Goal: Information Seeking & Learning: Learn about a topic

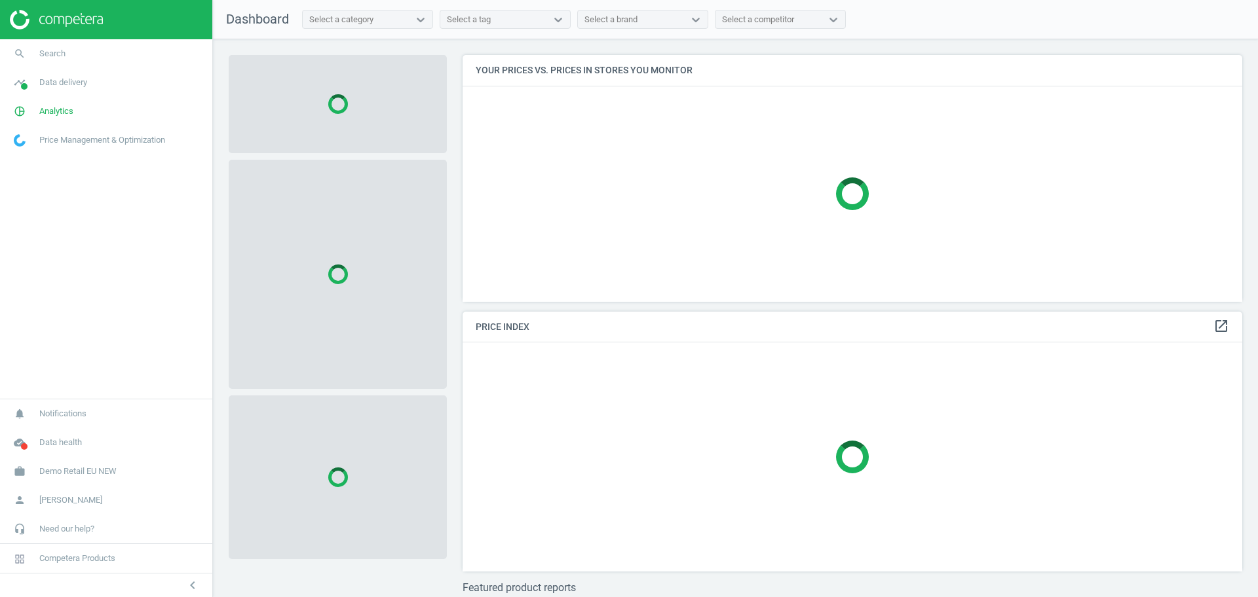
scroll to position [272, 793]
click at [81, 468] on span "Demo Retail EU NEW" at bounding box center [77, 472] width 77 height 12
click at [52, 432] on span "Switch campaign" at bounding box center [43, 433] width 58 height 10
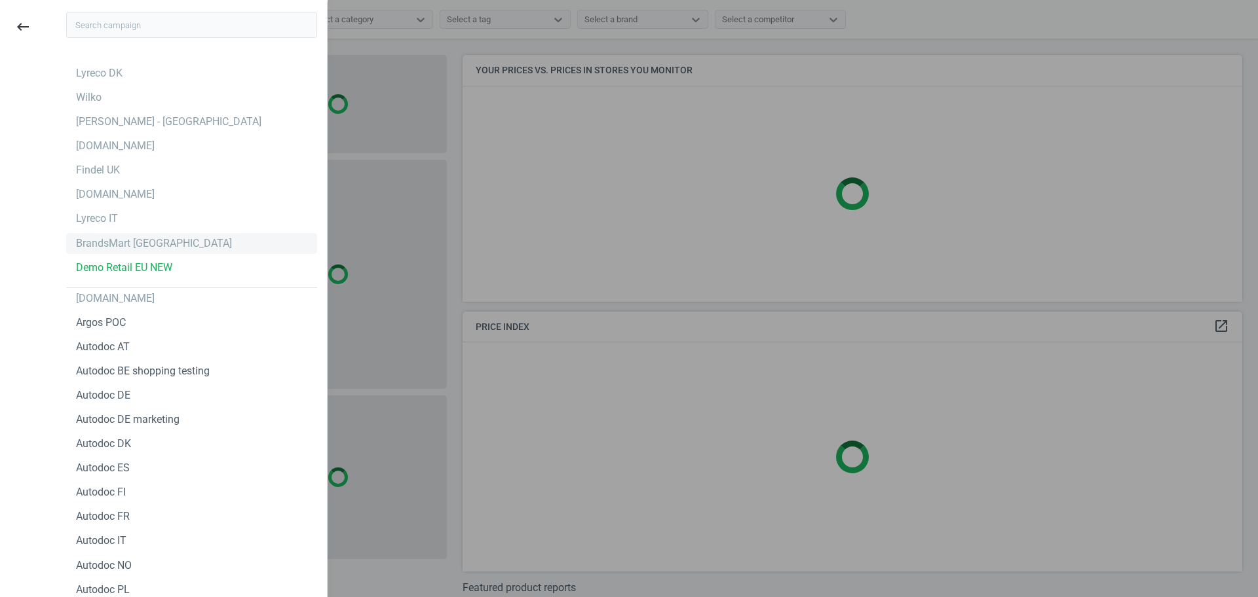
click at [89, 233] on div "BrandsMart [GEOGRAPHIC_DATA]" at bounding box center [191, 243] width 251 height 21
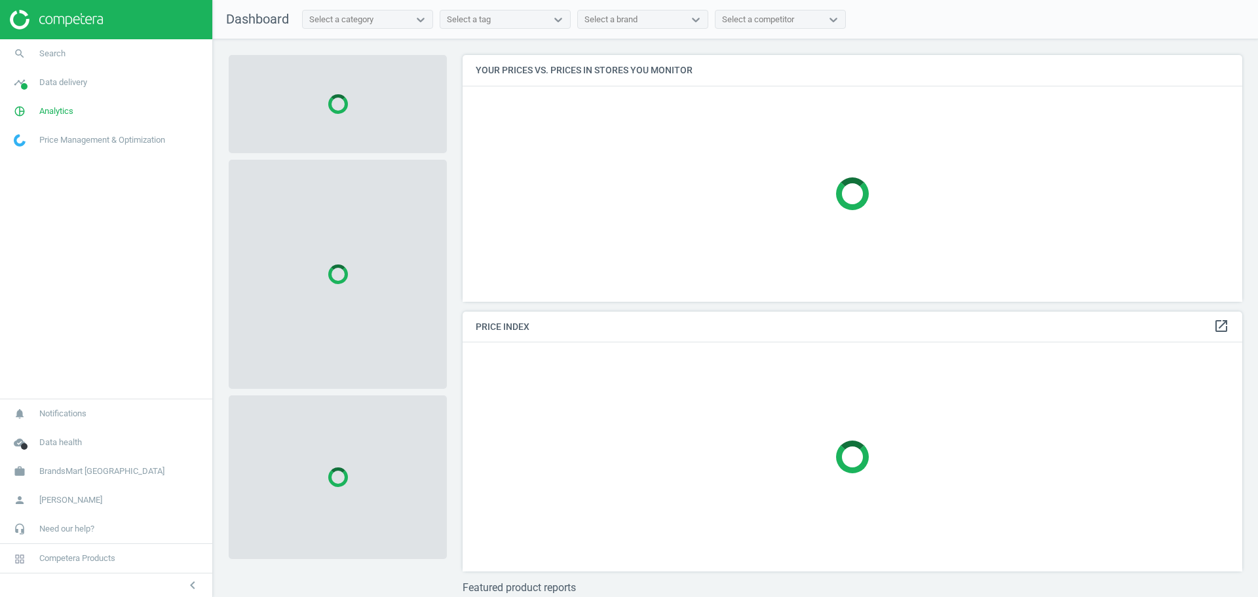
scroll to position [272, 793]
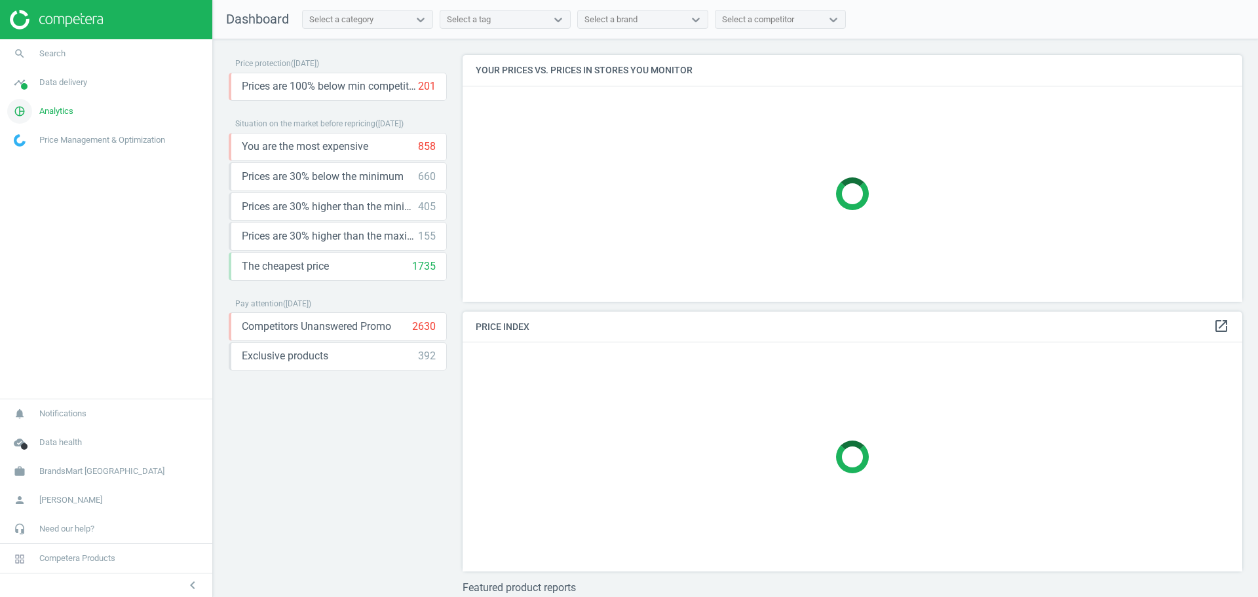
click at [60, 99] on link "pie_chart_outlined Analytics" at bounding box center [106, 111] width 212 height 29
click at [41, 162] on span "Products" at bounding box center [29, 159] width 31 height 10
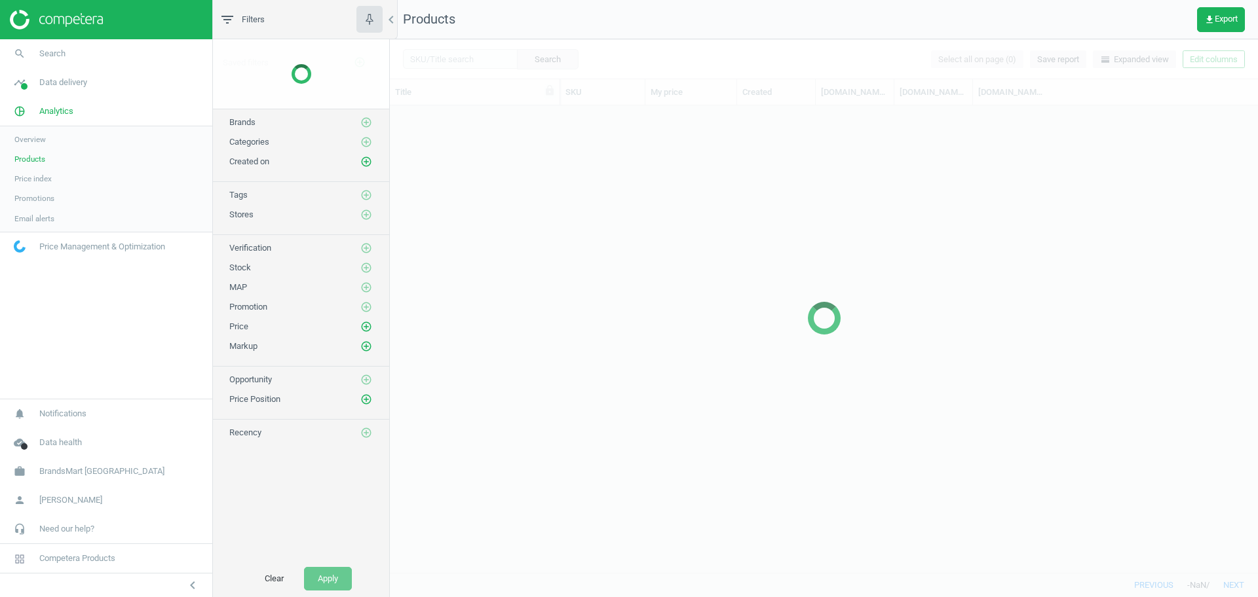
scroll to position [455, 856]
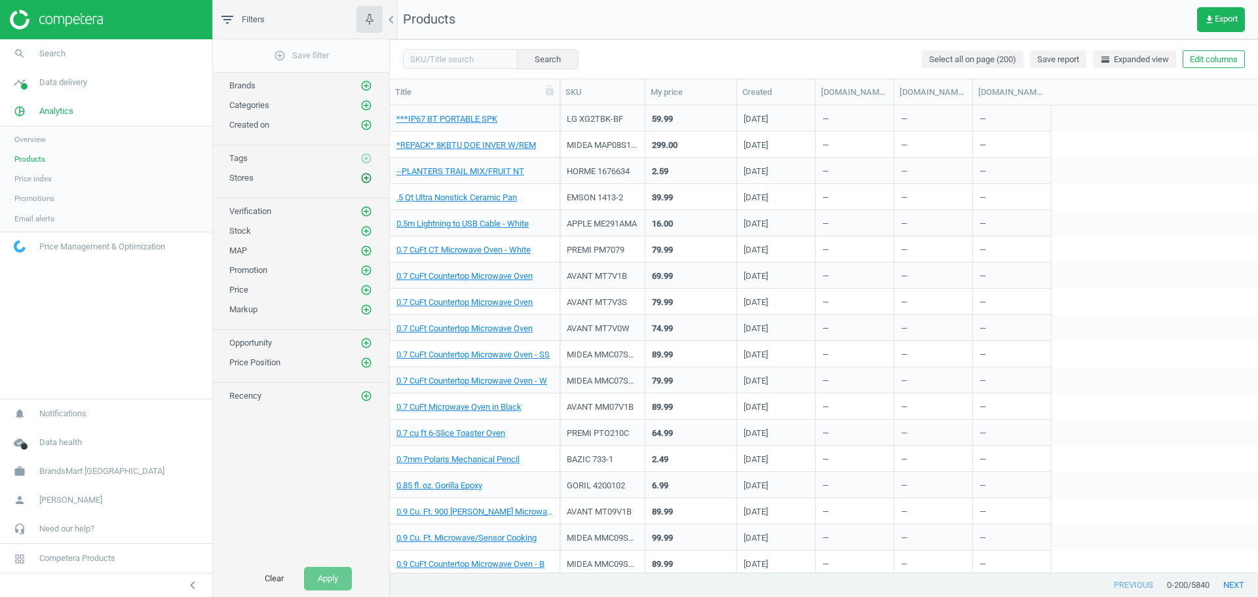
click at [362, 176] on icon "add_circle_outline" at bounding box center [366, 178] width 12 height 12
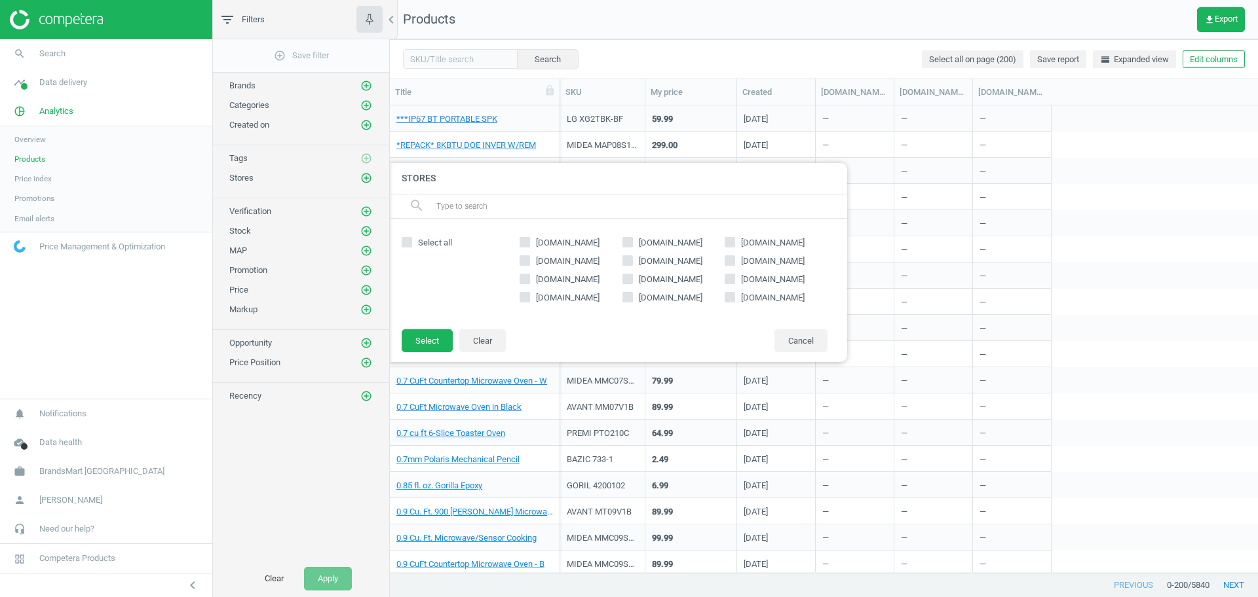
click at [726, 239] on input "[DOMAIN_NAME]" at bounding box center [730, 242] width 9 height 9
checkbox input "false"
click at [557, 261] on span "[DOMAIN_NAME]" at bounding box center [568, 261] width 64 height 10
click at [529, 261] on input "[DOMAIN_NAME]" at bounding box center [525, 260] width 9 height 9
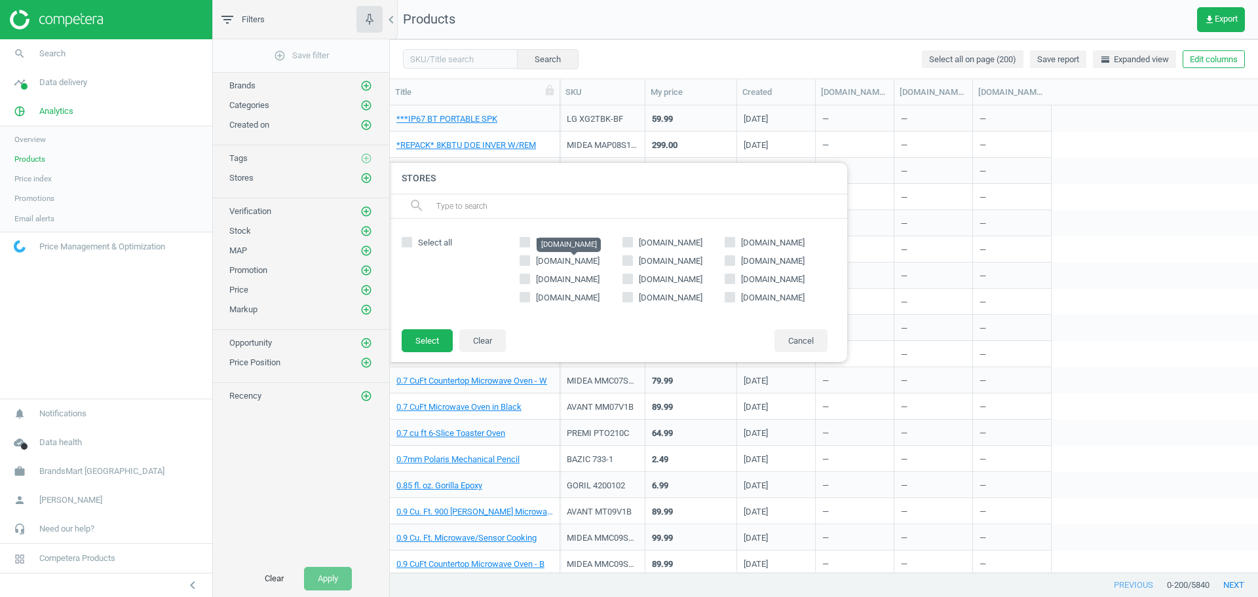
checkbox input "true"
click at [436, 337] on button "Select" at bounding box center [427, 341] width 51 height 24
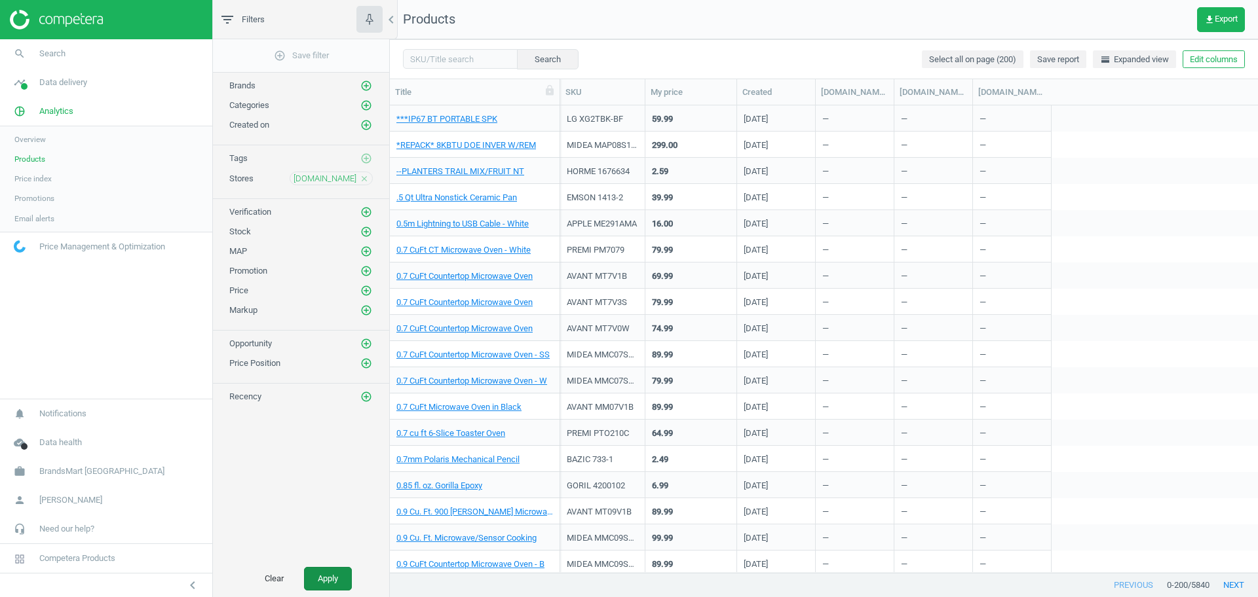
click at [335, 575] on button "Apply" at bounding box center [328, 579] width 48 height 24
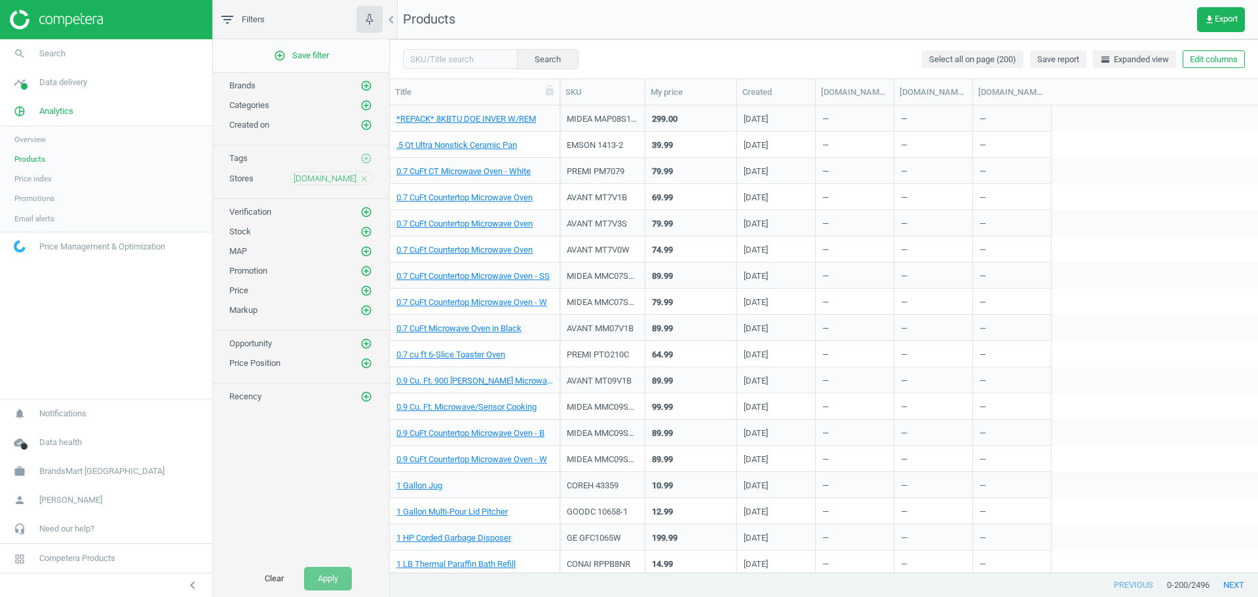
click at [464, 191] on div "0.7 CuFt Countertop Microwave Oven" at bounding box center [474, 196] width 157 height 23
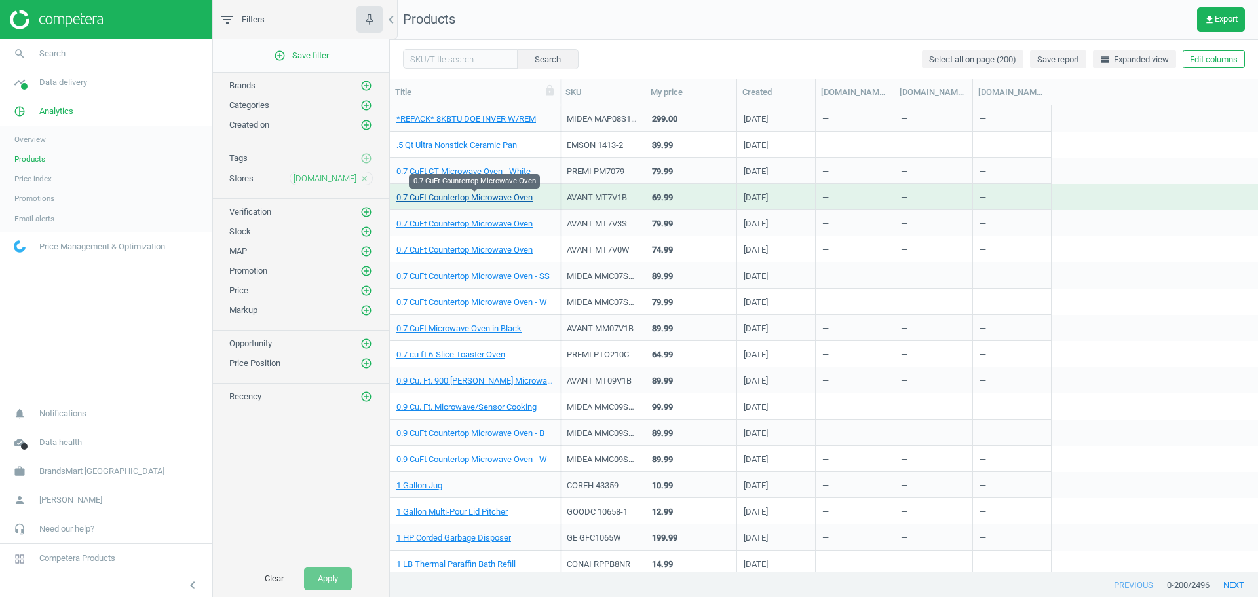
click at [478, 195] on link "0.7 CuFt Countertop Microwave Oven" at bounding box center [464, 198] width 136 height 12
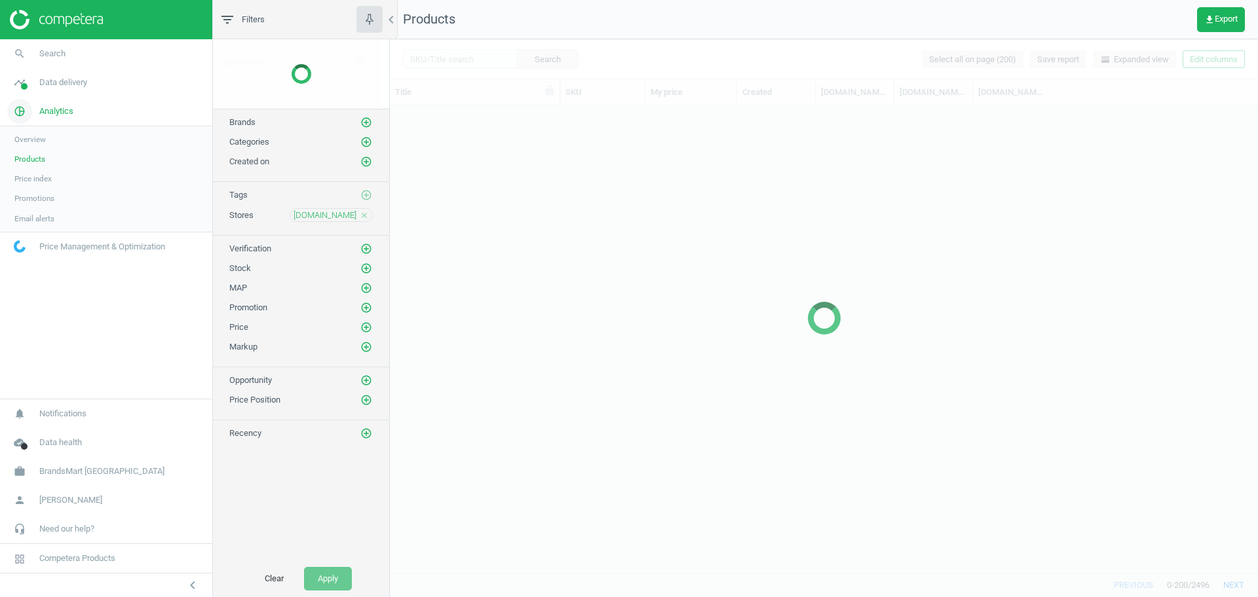
scroll to position [455, 856]
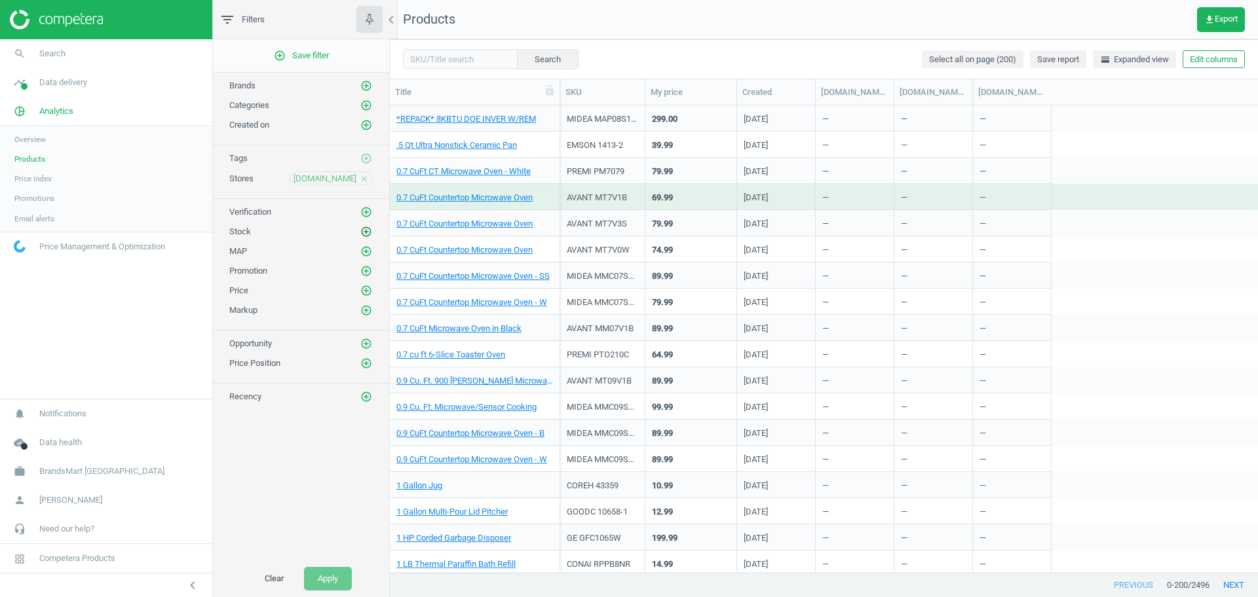
click at [364, 236] on icon "add_circle_outline" at bounding box center [366, 232] width 12 height 12
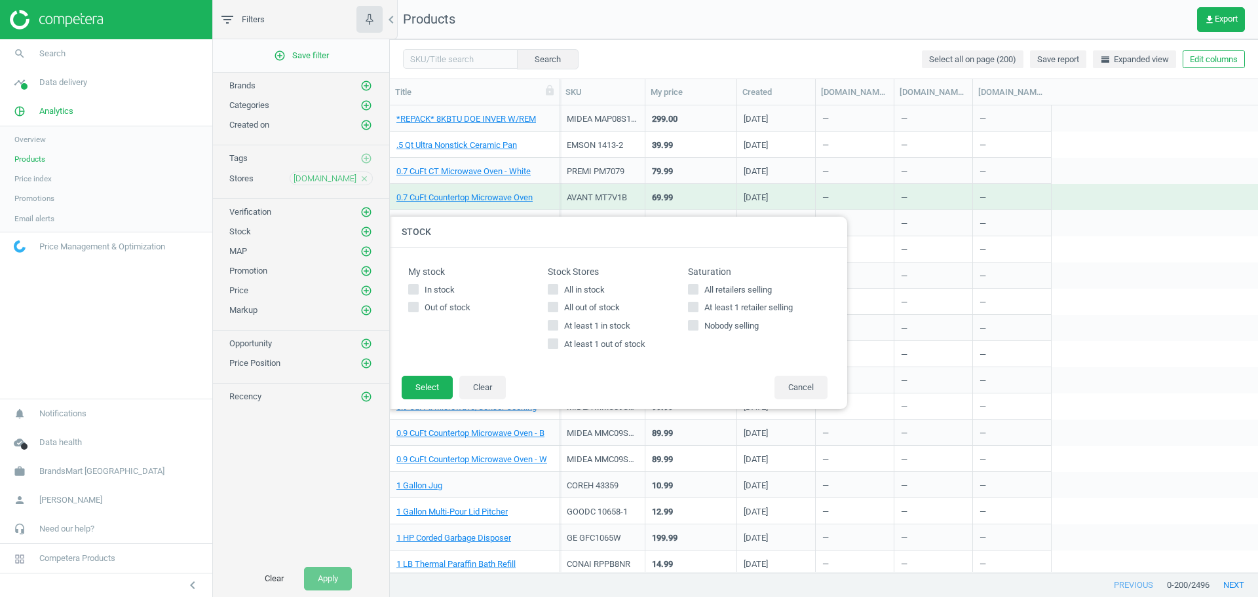
click at [554, 288] on div "Stock Stores All in stock All out of stock At least 1 in stock At least 1 out o…" at bounding box center [618, 312] width 140 height 91
click at [554, 288] on input "All in stock" at bounding box center [553, 289] width 9 height 9
checkbox input "true"
click at [424, 386] on button "Select" at bounding box center [427, 388] width 51 height 24
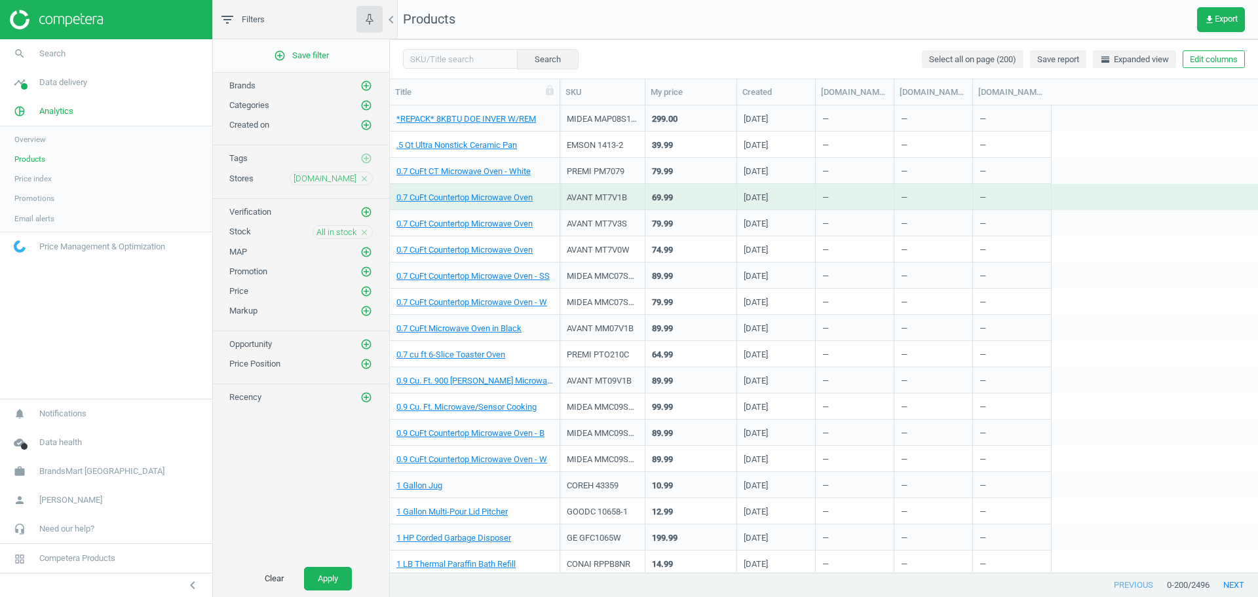
click at [328, 565] on div "Clear Apply" at bounding box center [301, 579] width 176 height 37
click at [327, 569] on button "Apply" at bounding box center [328, 579] width 48 height 24
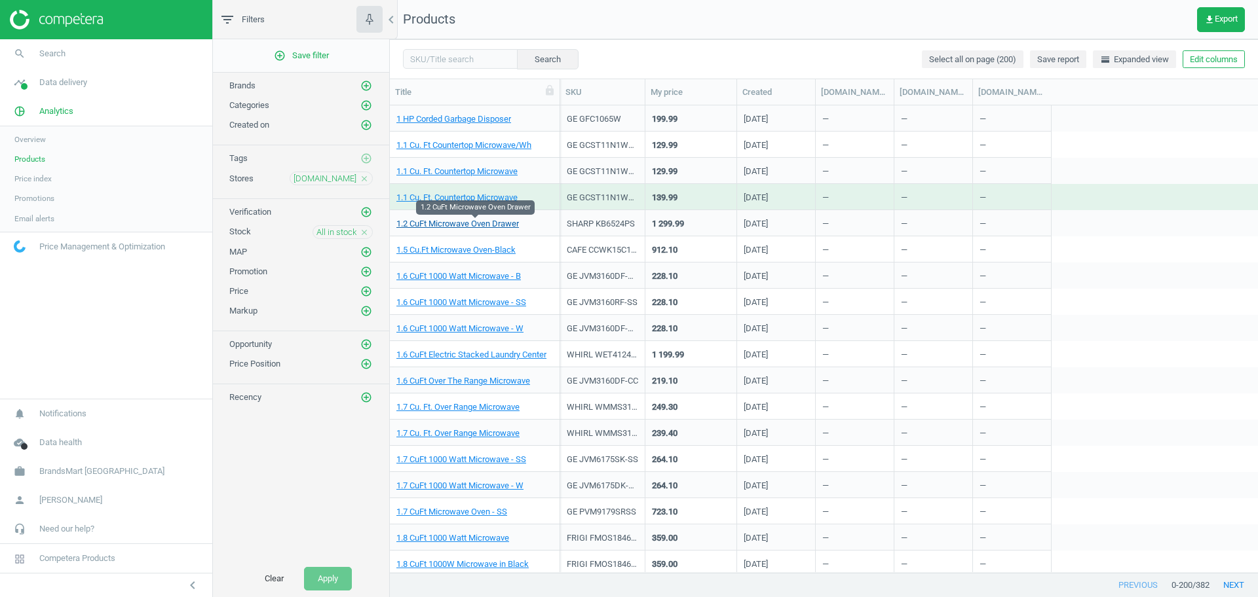
click at [486, 227] on link "1.2 CuFt Microwave Oven Drawer" at bounding box center [457, 224] width 122 height 12
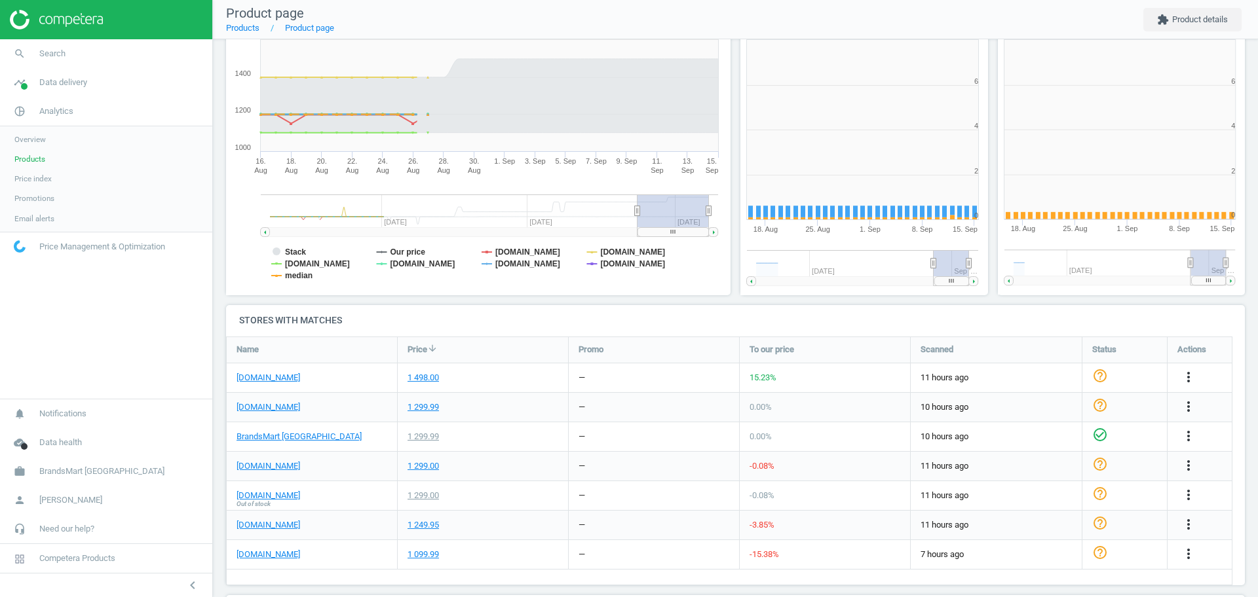
scroll to position [288, 270]
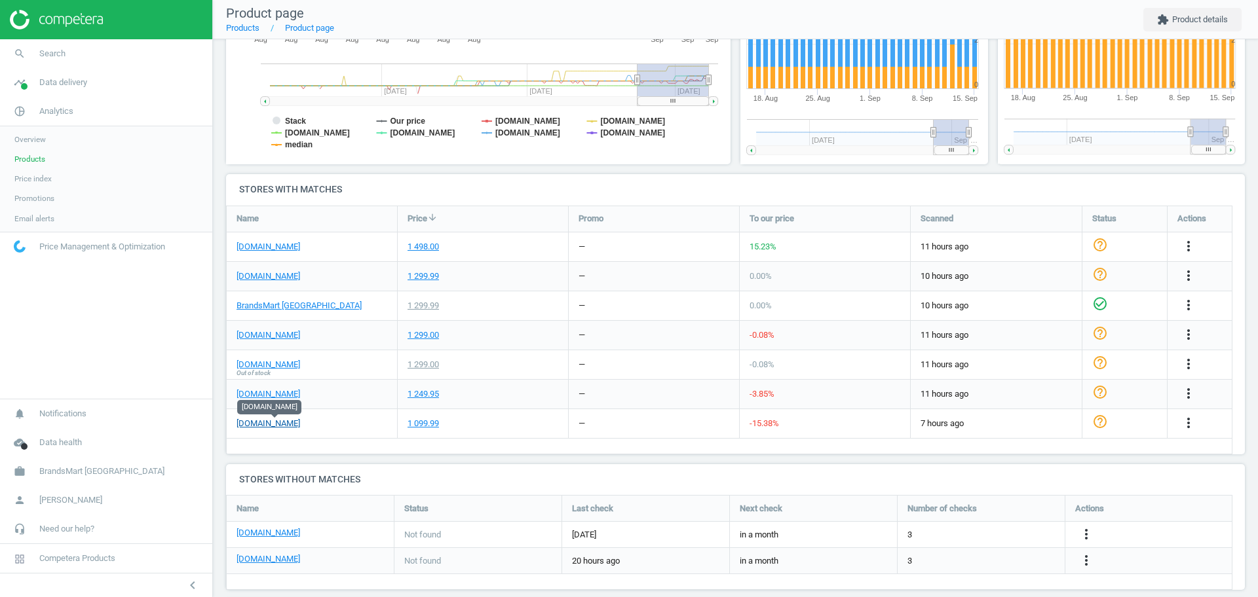
click at [278, 424] on link "[DOMAIN_NAME]" at bounding box center [268, 424] width 64 height 12
click at [284, 423] on link "[DOMAIN_NAME]" at bounding box center [268, 424] width 64 height 12
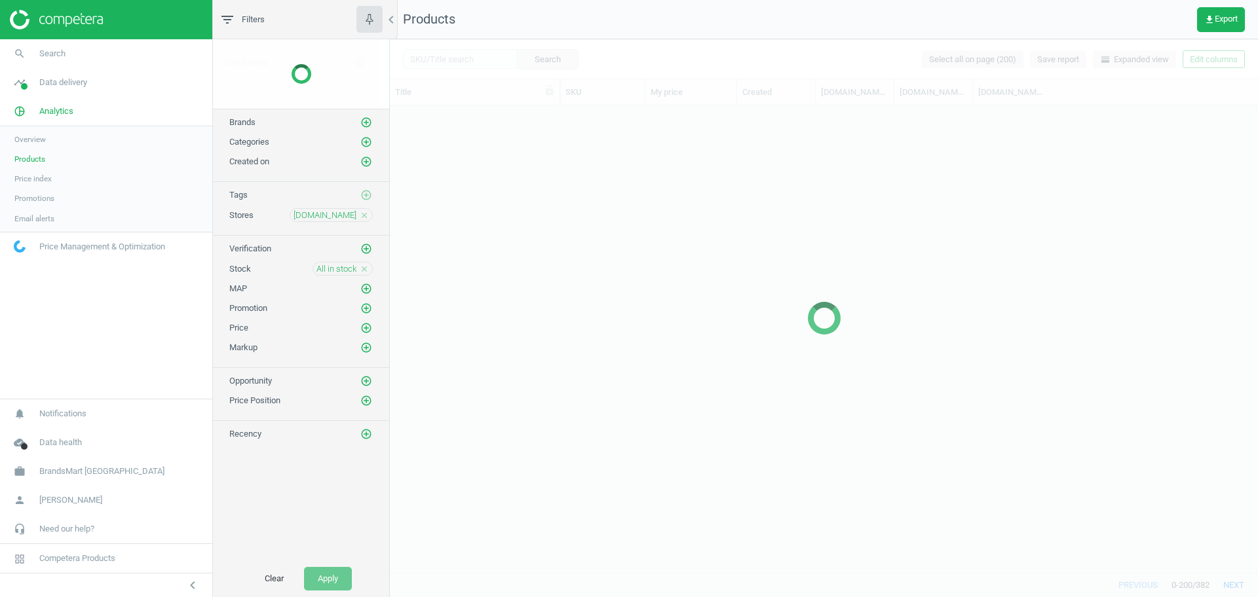
scroll to position [455, 856]
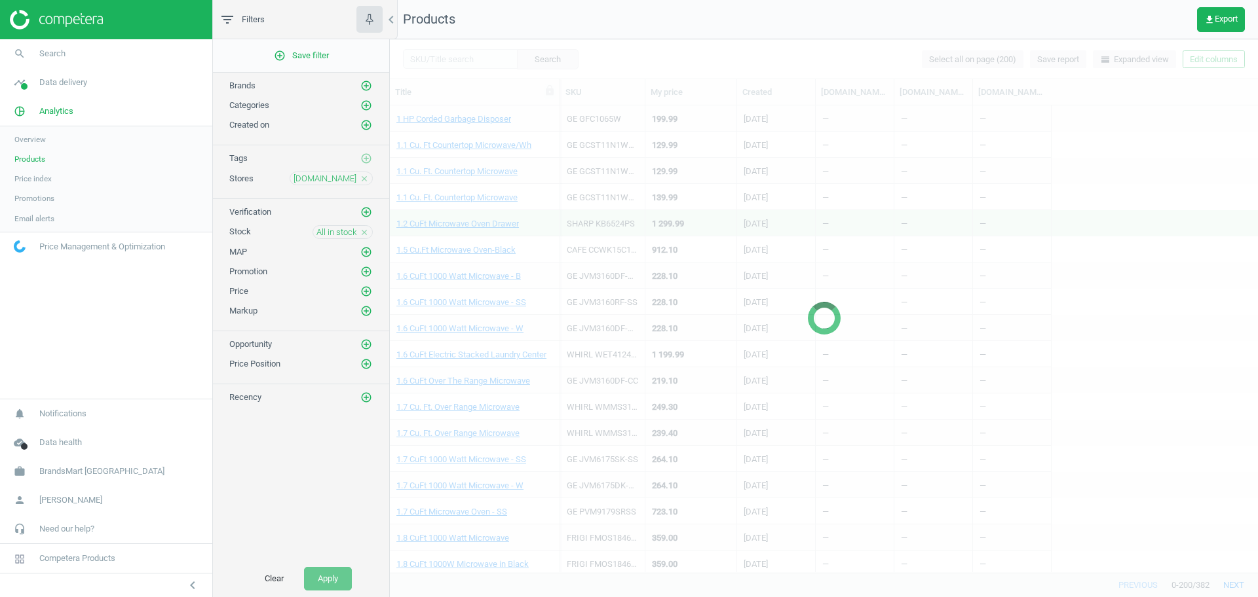
click at [369, 230] on div "All in stock close" at bounding box center [342, 232] width 60 height 14
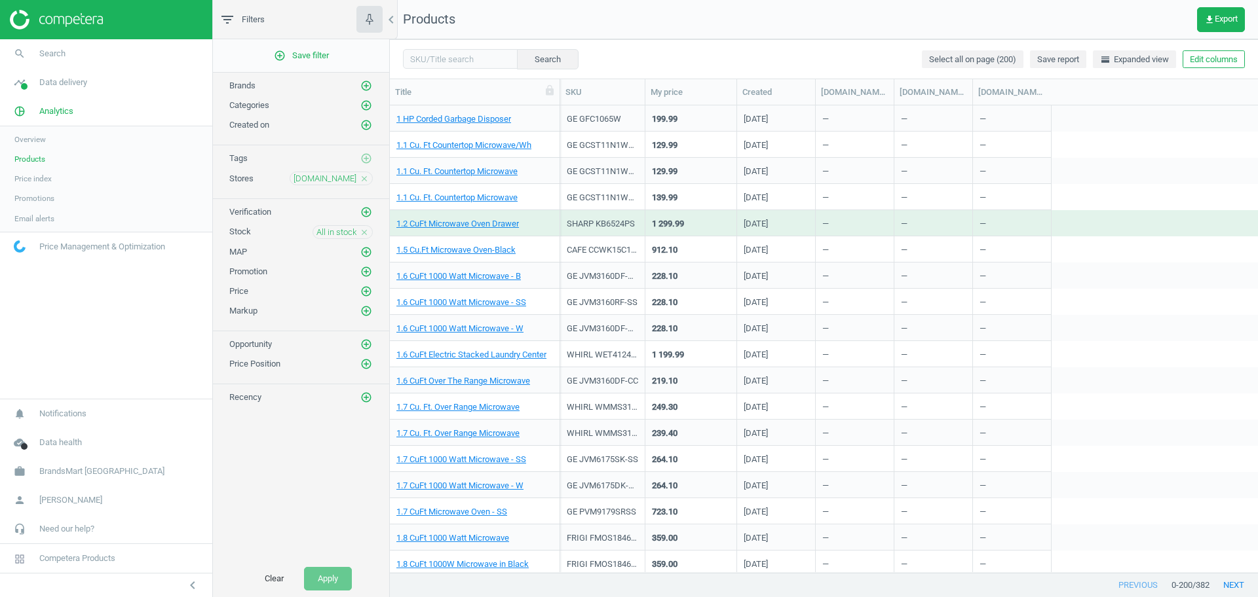
click at [367, 231] on icon "close" at bounding box center [364, 232] width 9 height 9
click at [373, 235] on div "Stock add_circle_outline" at bounding box center [301, 229] width 176 height 20
click at [368, 235] on icon "add_circle_outline" at bounding box center [366, 232] width 12 height 12
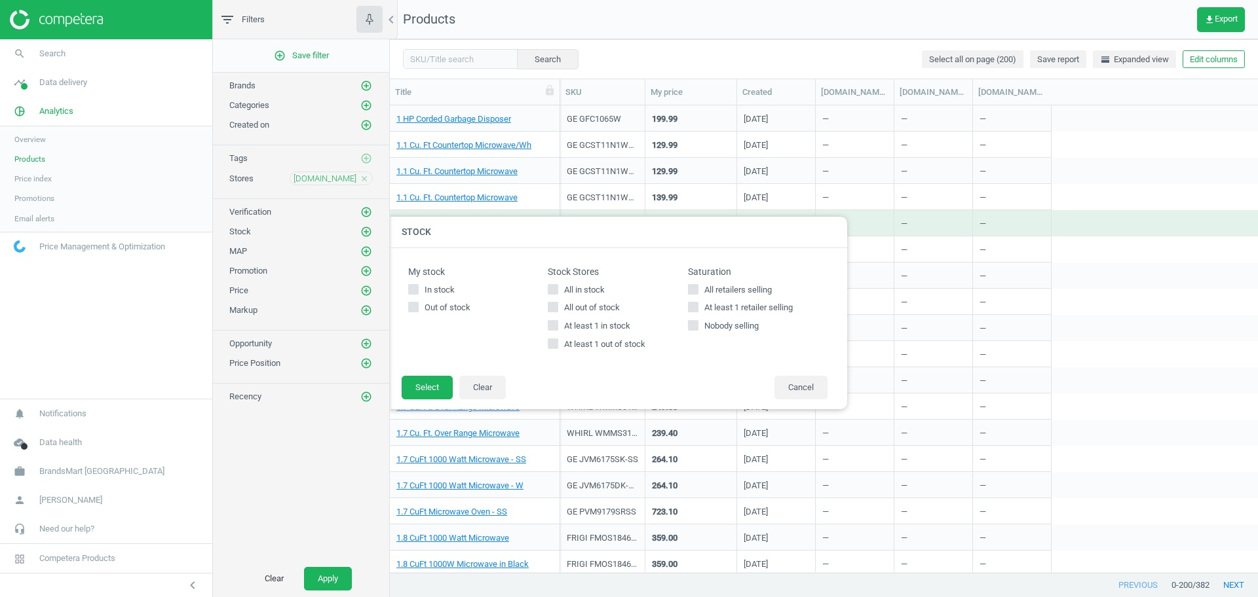
click at [608, 305] on span "All out of stock" at bounding box center [591, 308] width 61 height 12
click at [557, 305] on input "All out of stock" at bounding box center [553, 307] width 9 height 9
checkbox input "true"
click at [424, 381] on button "Select" at bounding box center [427, 388] width 51 height 24
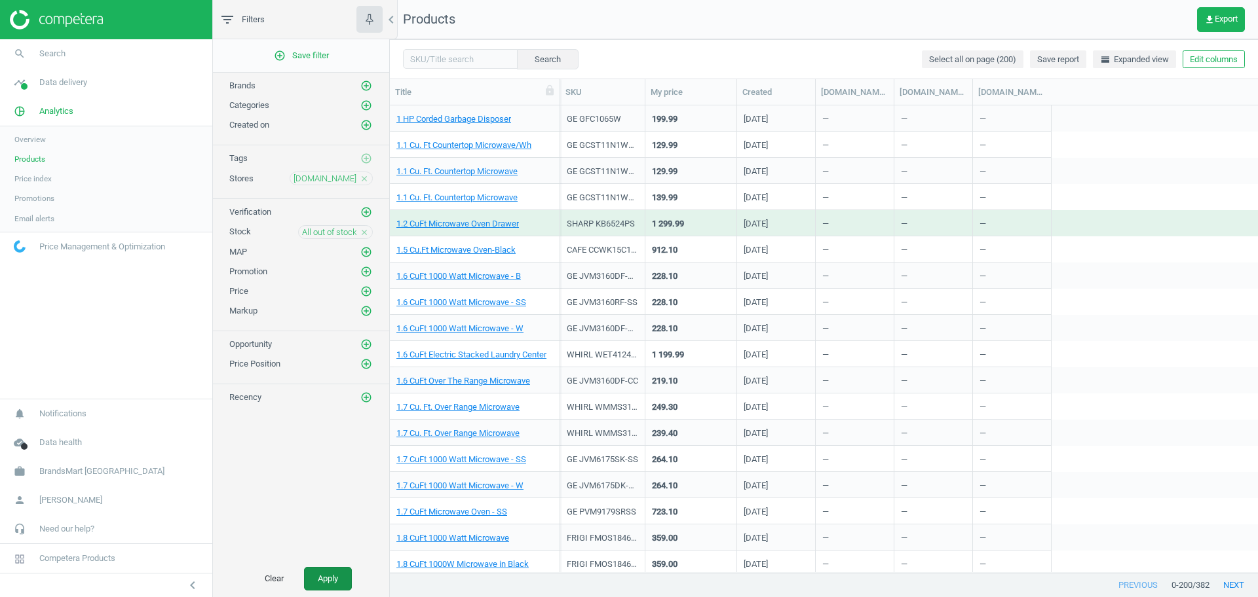
click at [333, 576] on button "Apply" at bounding box center [328, 579] width 48 height 24
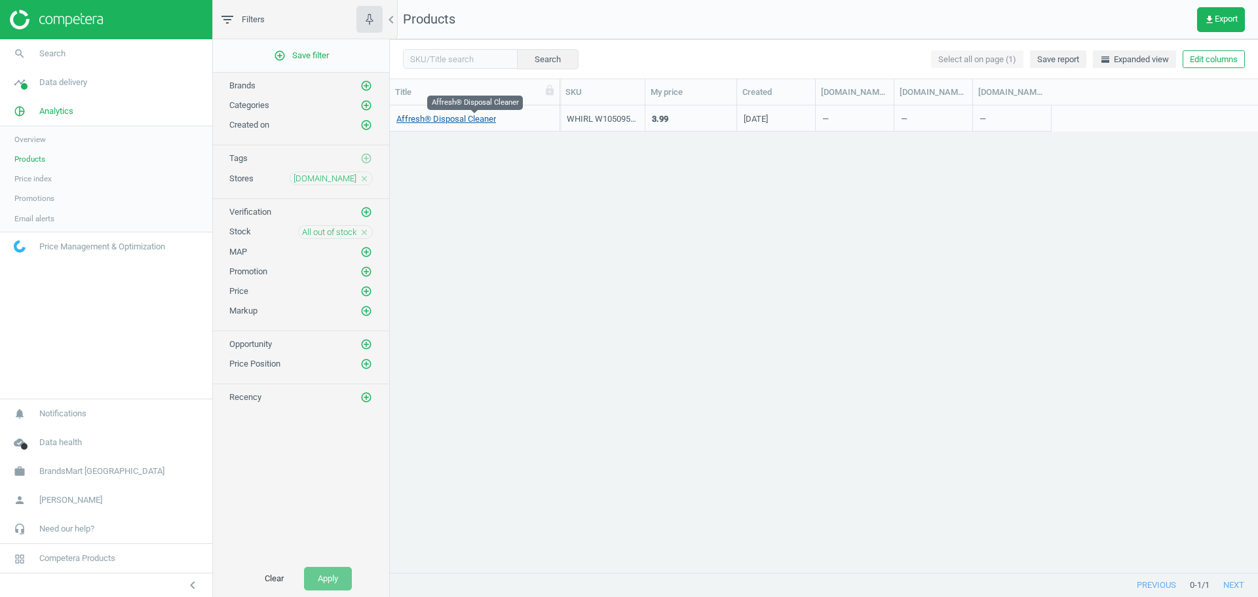
click at [456, 117] on link "Affresh® Disposal Cleaner" at bounding box center [446, 119] width 100 height 12
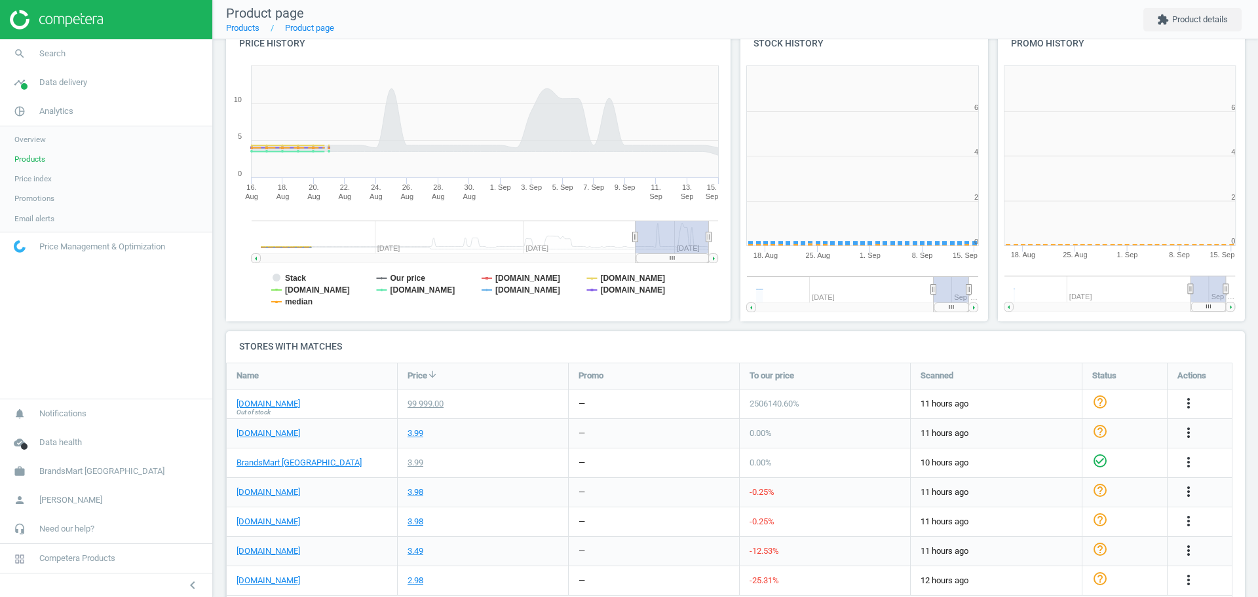
scroll to position [288, 270]
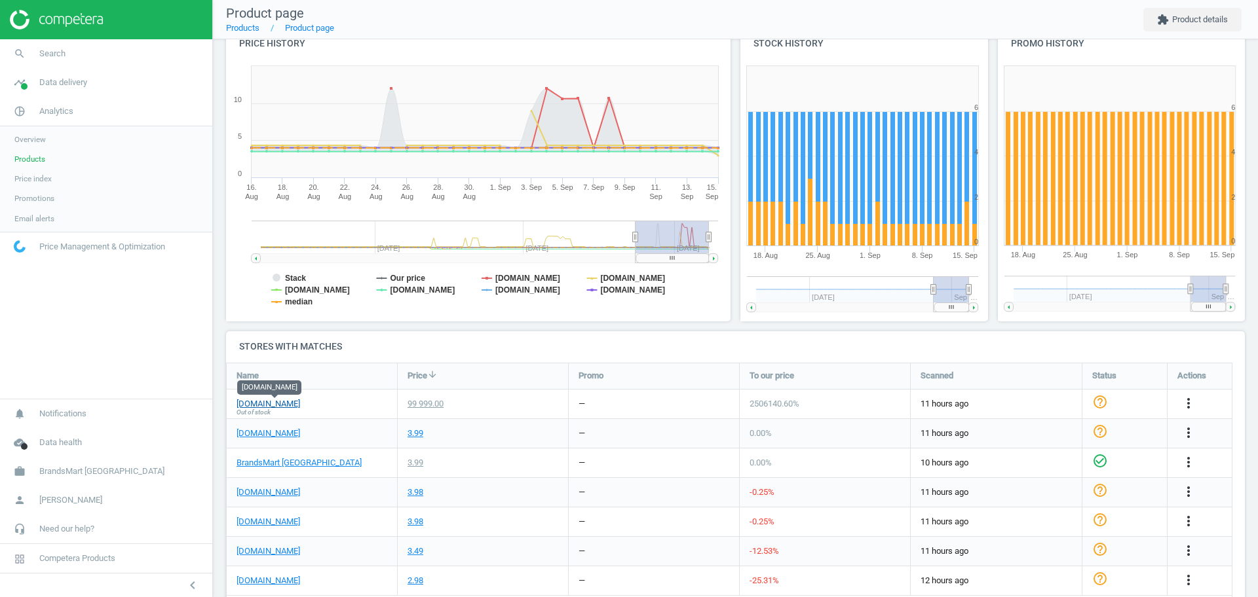
click at [276, 405] on link "[DOMAIN_NAME]" at bounding box center [268, 404] width 64 height 12
click at [297, 400] on link "[DOMAIN_NAME]" at bounding box center [268, 404] width 64 height 12
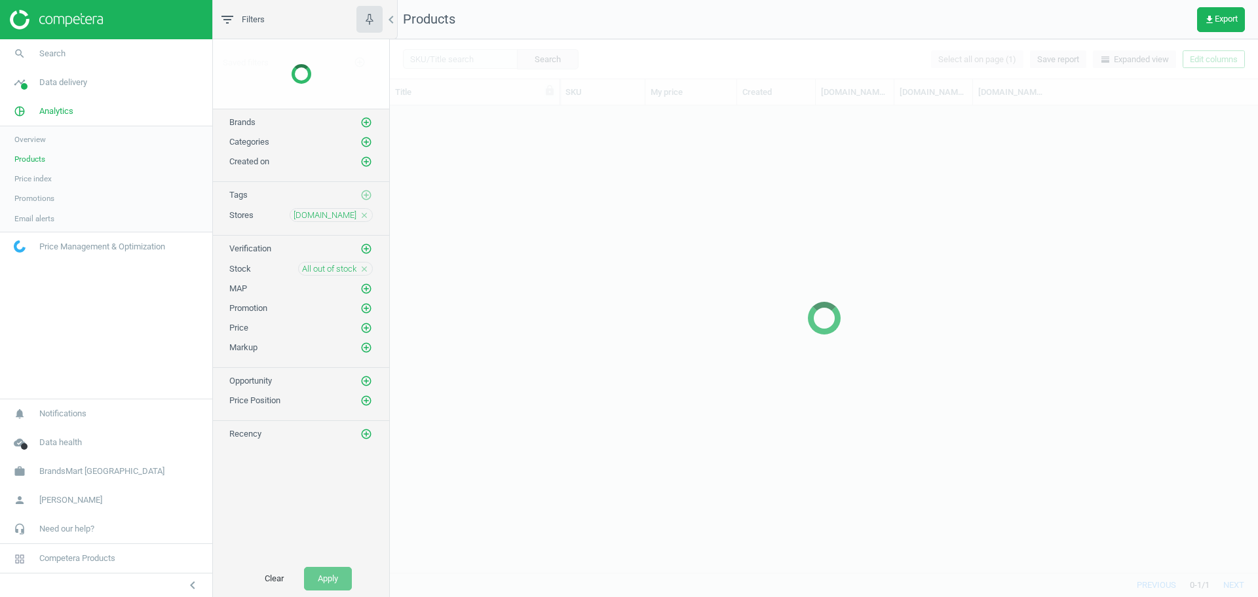
scroll to position [455, 856]
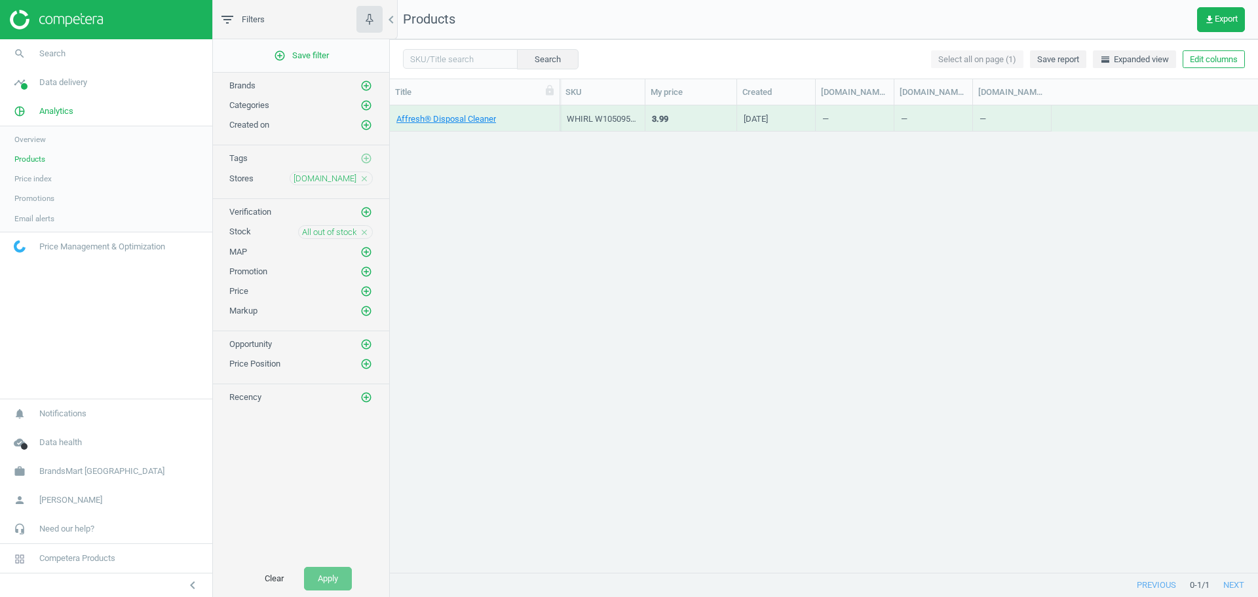
click at [365, 231] on icon "close" at bounding box center [364, 232] width 9 height 9
click at [364, 181] on icon "close" at bounding box center [364, 178] width 9 height 9
click at [365, 172] on icon "add_circle_outline" at bounding box center [366, 178] width 12 height 12
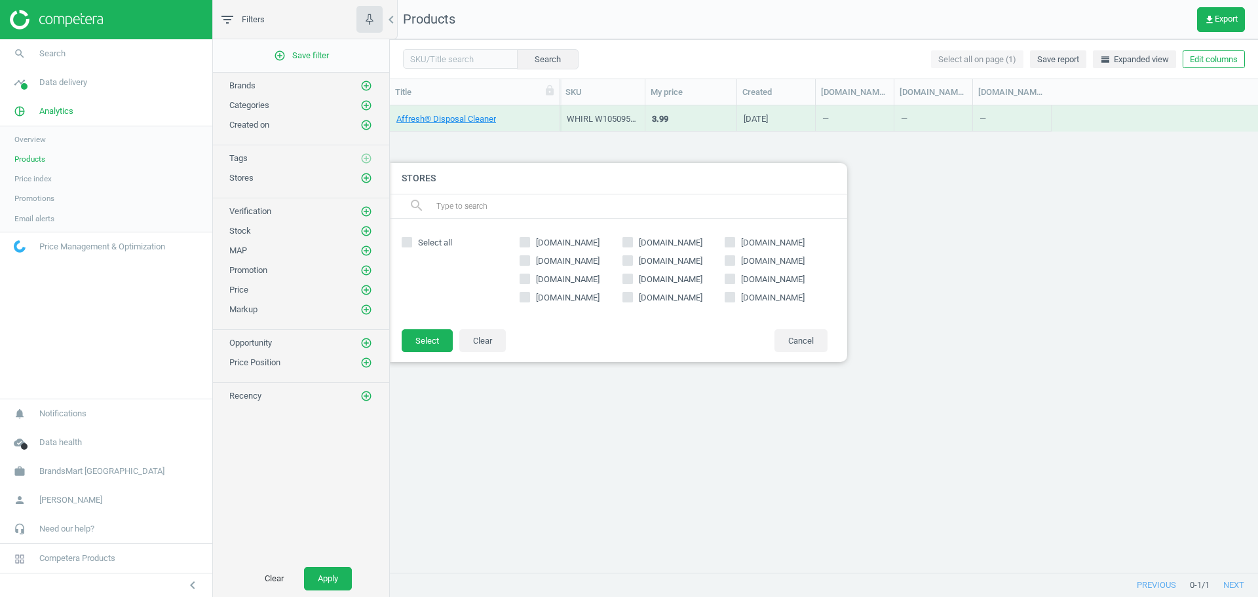
click at [660, 286] on div "[DOMAIN_NAME] [DOMAIN_NAME] [DOMAIN_NAME] [DOMAIN_NAME] [DOMAIN_NAME] [DOMAIN_N…" at bounding box center [673, 274] width 321 height 84
click at [664, 284] on span "[DOMAIN_NAME]" at bounding box center [670, 280] width 69 height 12
click at [631, 283] on input "[DOMAIN_NAME]" at bounding box center [627, 278] width 9 height 9
checkbox input "true"
click at [424, 345] on button "Select" at bounding box center [427, 341] width 51 height 24
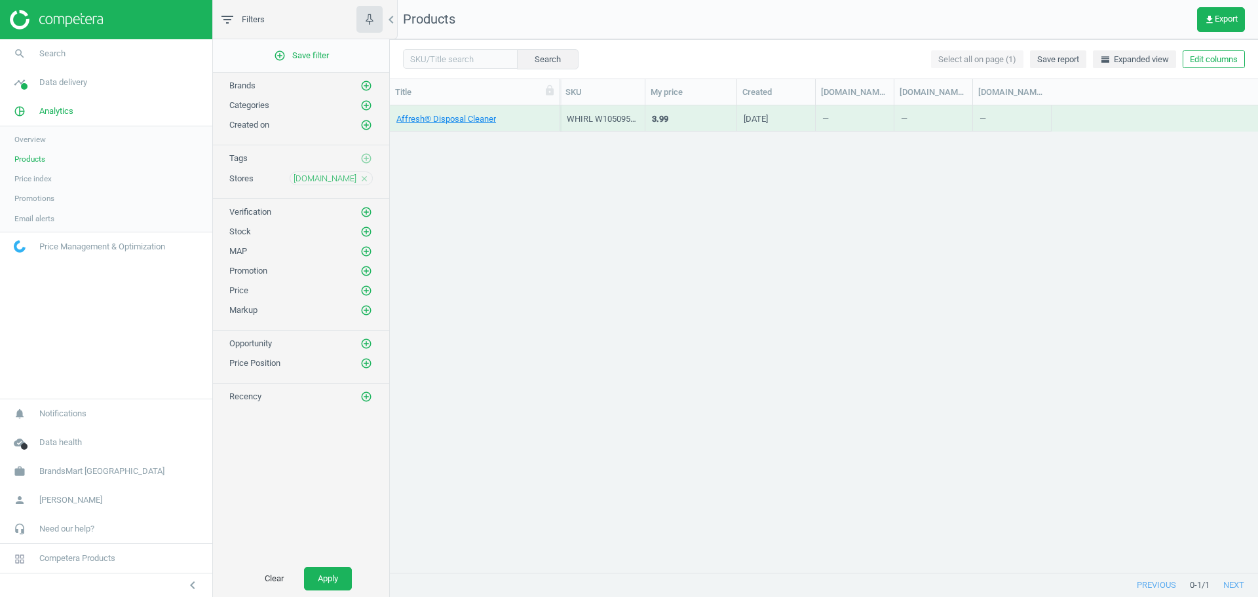
click at [370, 238] on div "MAP add_circle_outline" at bounding box center [301, 248] width 176 height 20
click at [365, 232] on icon "add_circle_outline" at bounding box center [366, 232] width 12 height 12
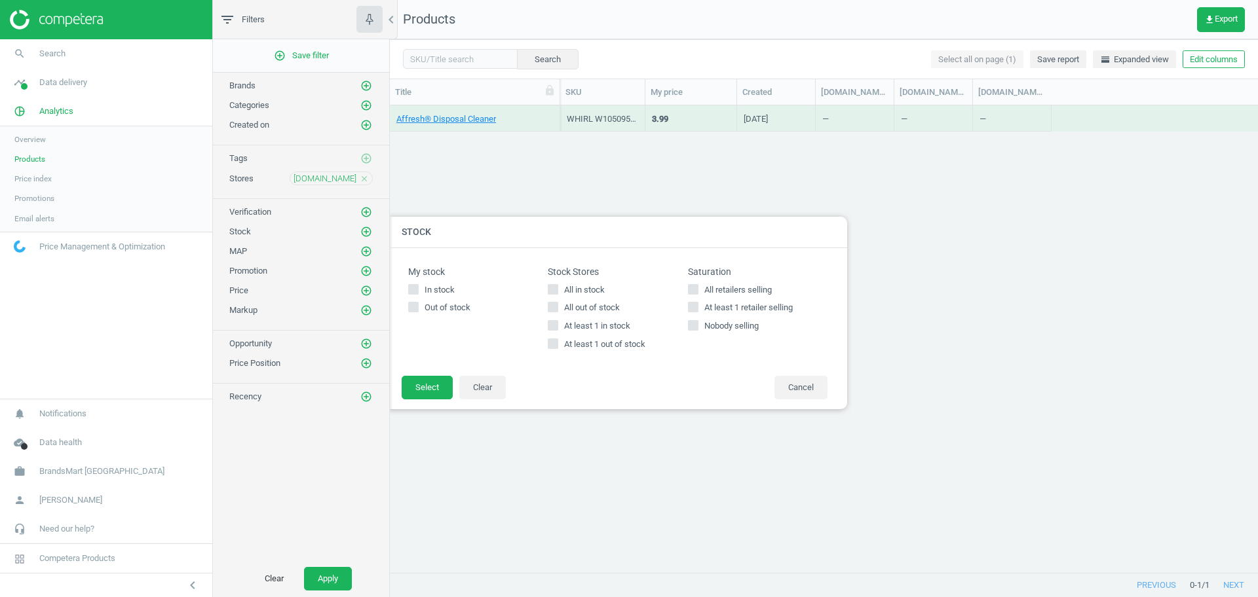
click at [576, 294] on span "All in stock" at bounding box center [584, 290] width 46 height 12
click at [557, 293] on input "All in stock" at bounding box center [553, 289] width 9 height 9
checkbox input "true"
click at [425, 387] on button "Select" at bounding box center [427, 388] width 51 height 24
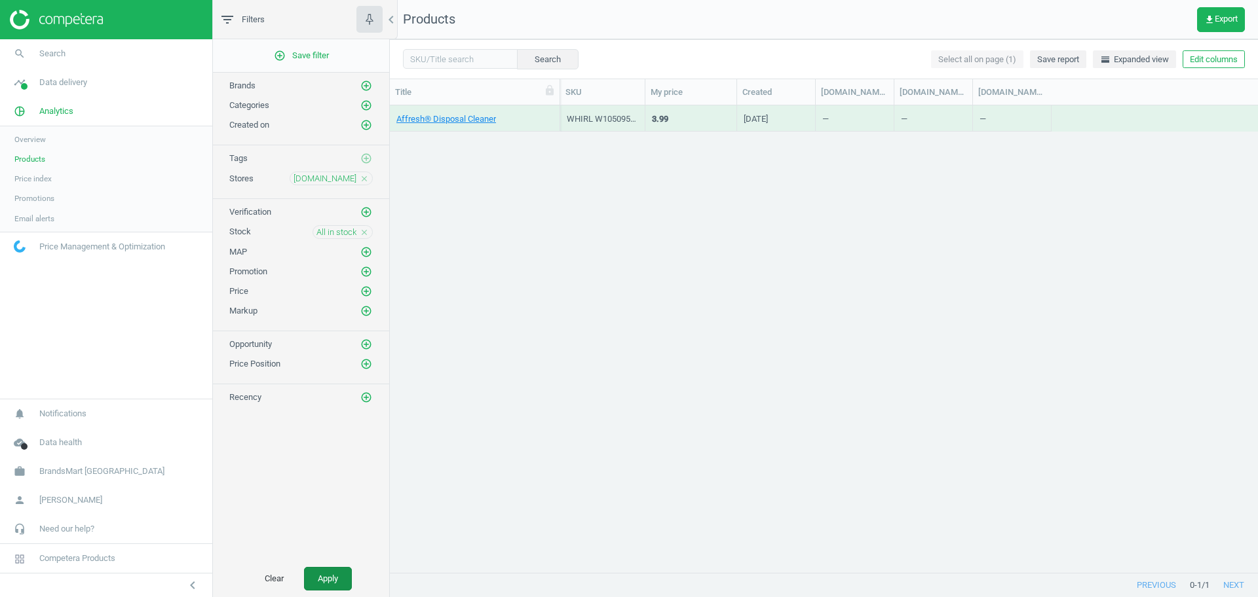
click at [322, 567] on button "Apply" at bounding box center [328, 579] width 48 height 24
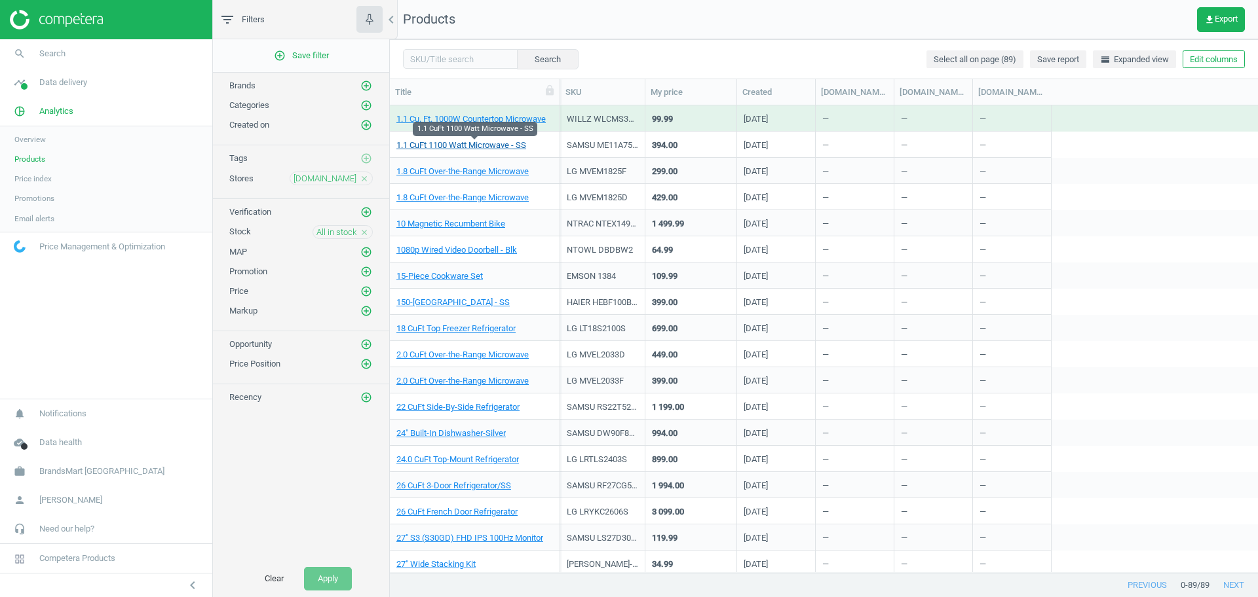
click at [470, 151] on link "1.1 CuFt 1100 Watt Microwave - SS" at bounding box center [461, 146] width 130 height 12
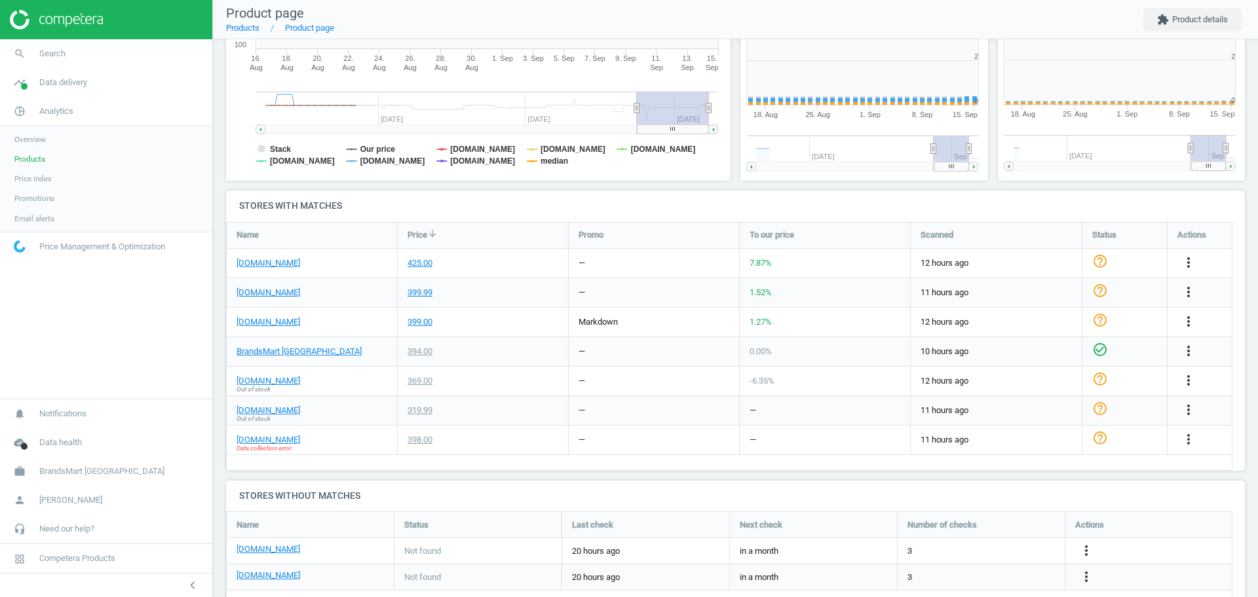
scroll to position [288, 270]
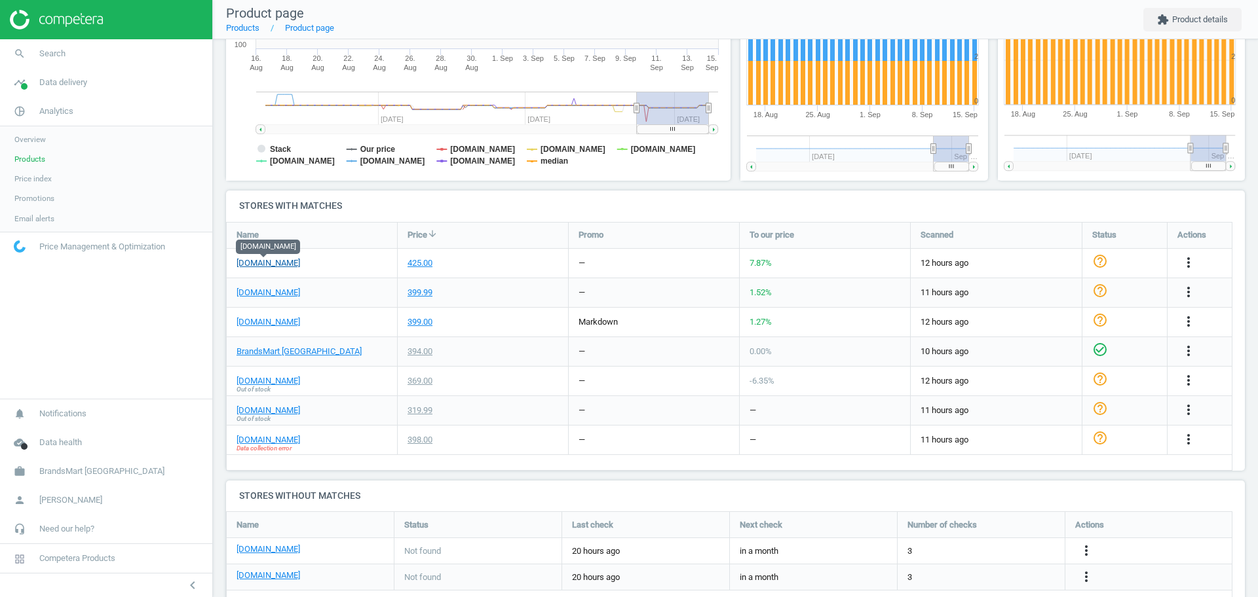
click at [267, 263] on link "[DOMAIN_NAME]" at bounding box center [268, 263] width 64 height 12
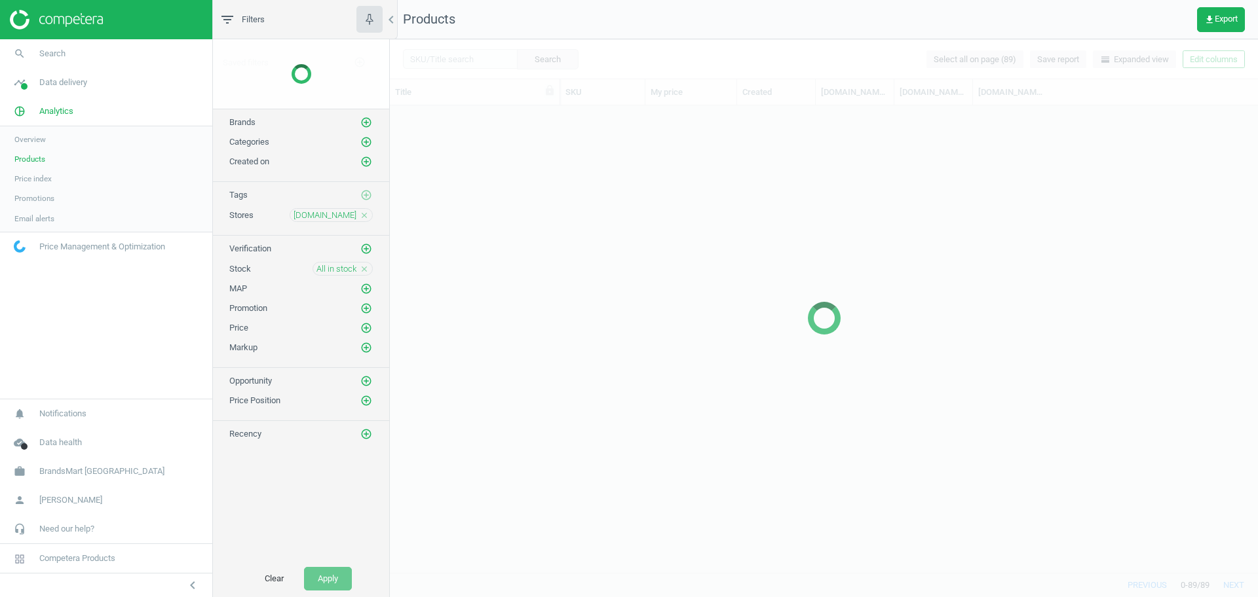
scroll to position [455, 856]
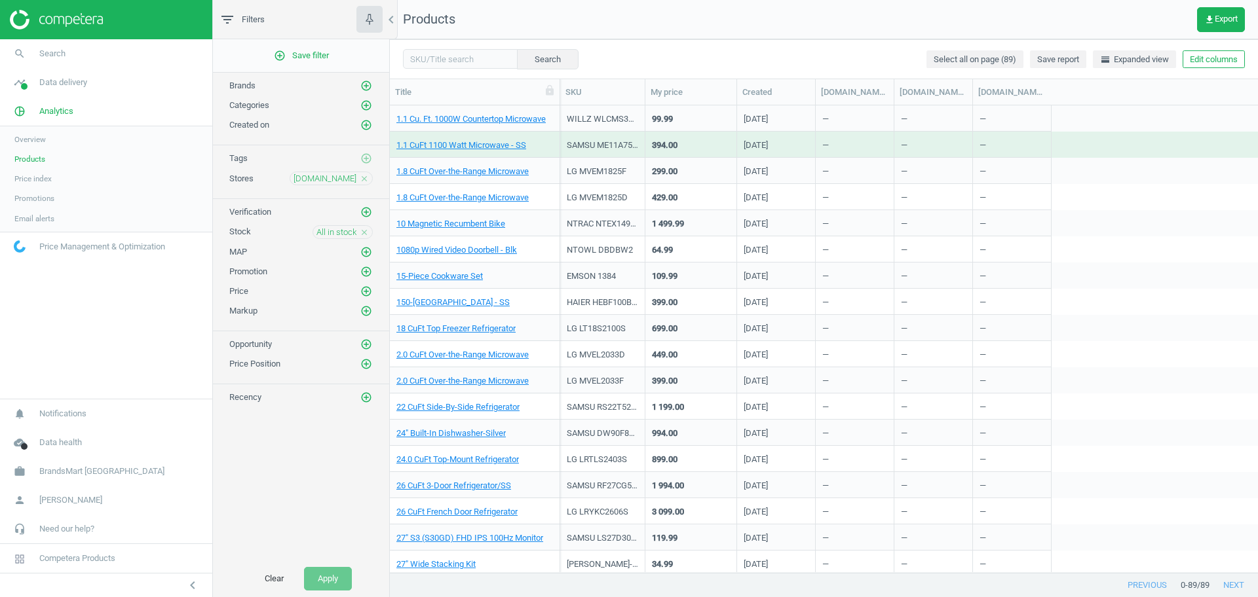
click at [366, 177] on icon "close" at bounding box center [364, 178] width 9 height 9
click at [366, 231] on icon "close" at bounding box center [364, 231] width 9 height 9
click at [367, 178] on icon "add_circle_outline" at bounding box center [366, 178] width 12 height 12
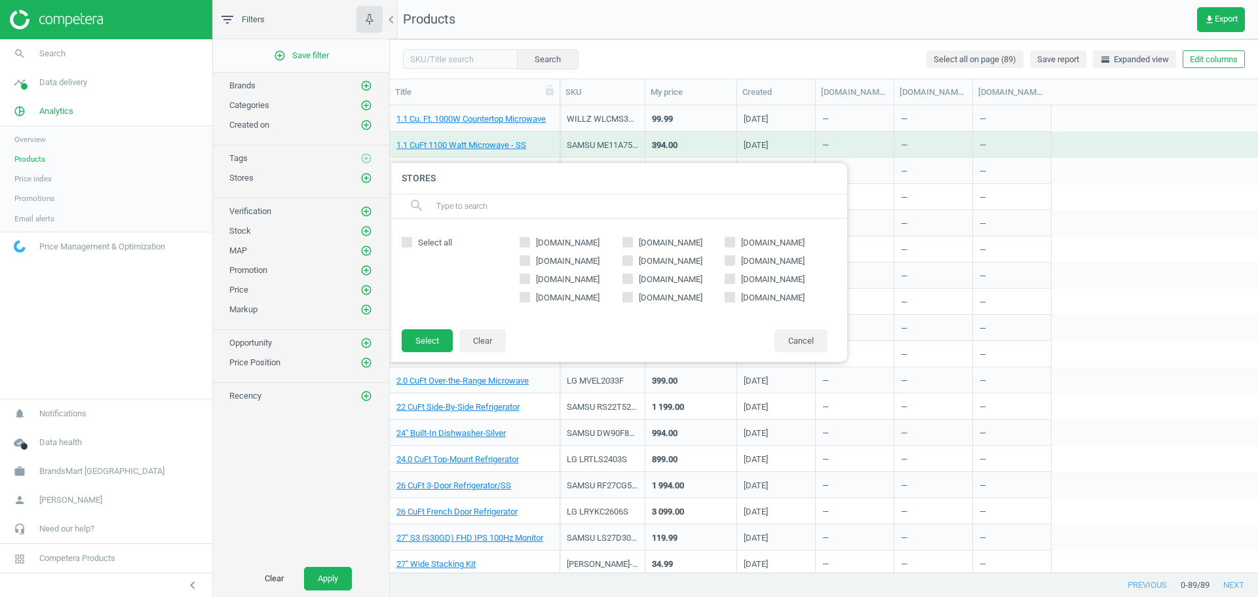
click at [731, 260] on input "[DOMAIN_NAME]" at bounding box center [730, 260] width 9 height 9
checkbox input "true"
click at [428, 339] on button "Select" at bounding box center [427, 341] width 51 height 24
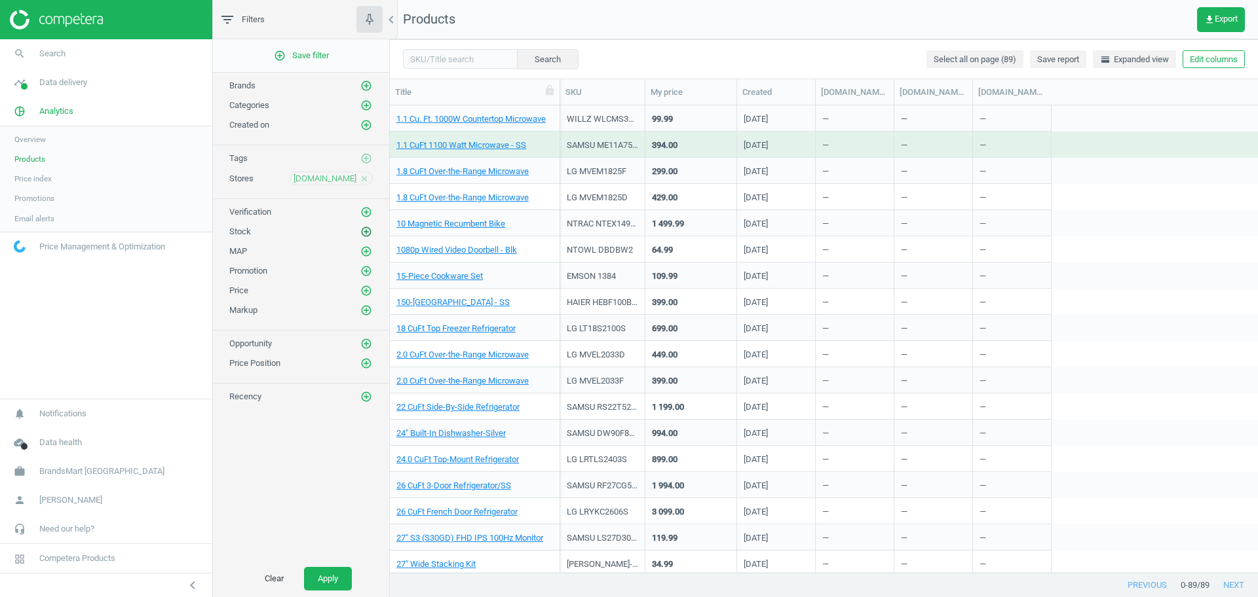
click at [370, 227] on icon "add_circle_outline" at bounding box center [366, 232] width 12 height 12
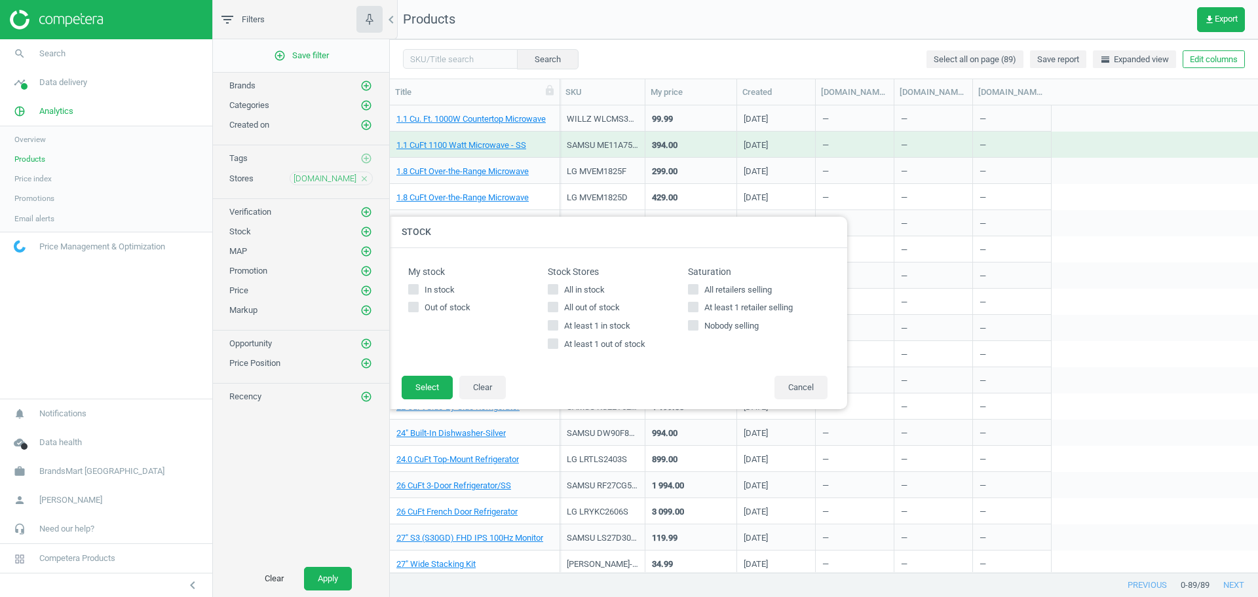
click at [557, 288] on icon at bounding box center [553, 289] width 10 height 10
click at [557, 288] on input "All in stock" at bounding box center [553, 289] width 9 height 9
checkbox input "true"
click at [434, 392] on button "Select" at bounding box center [427, 388] width 51 height 24
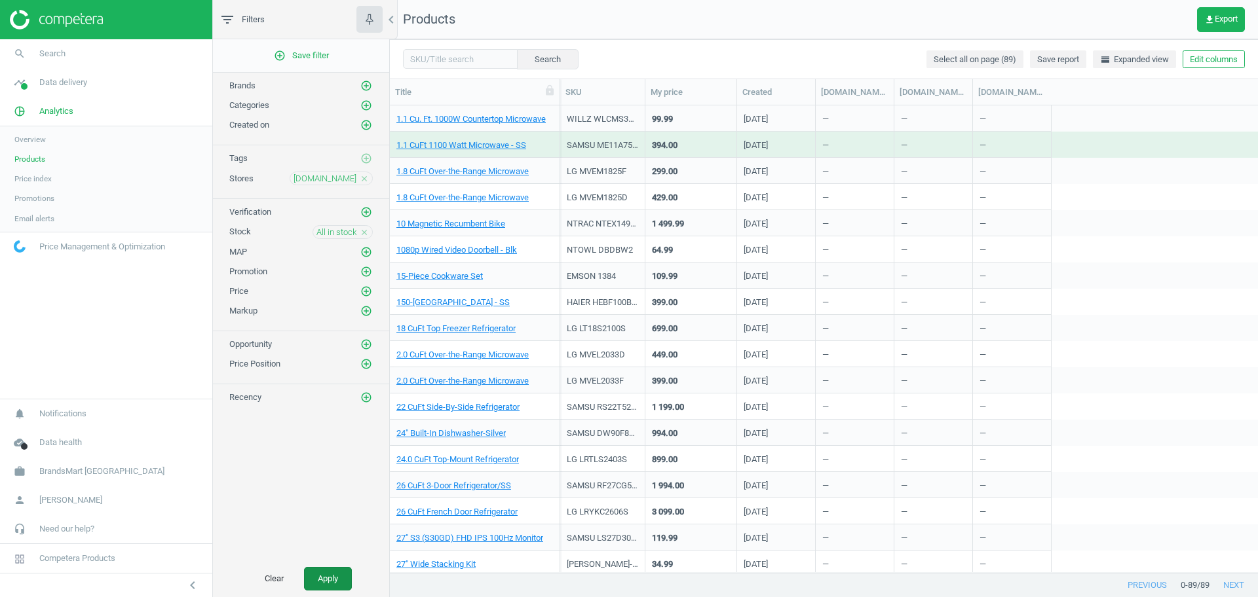
click at [329, 576] on button "Apply" at bounding box center [328, 579] width 48 height 24
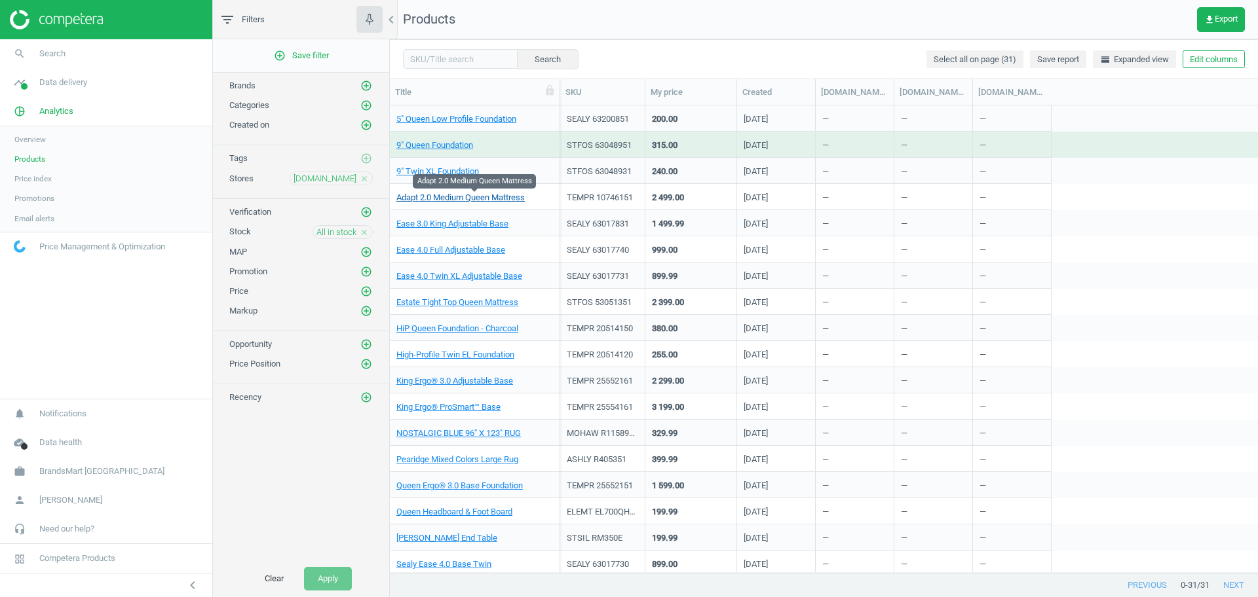
click at [428, 195] on link "Adapt 2.0 Medium Queen Mattress" at bounding box center [460, 198] width 128 height 12
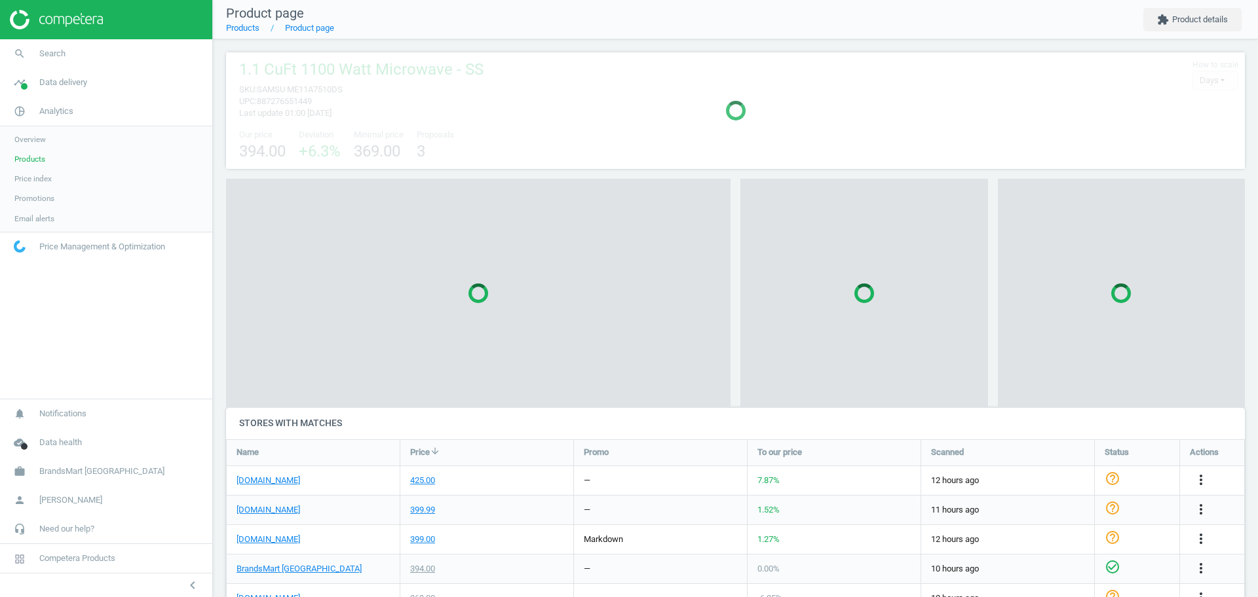
click at [428, 195] on div at bounding box center [478, 293] width 504 height 229
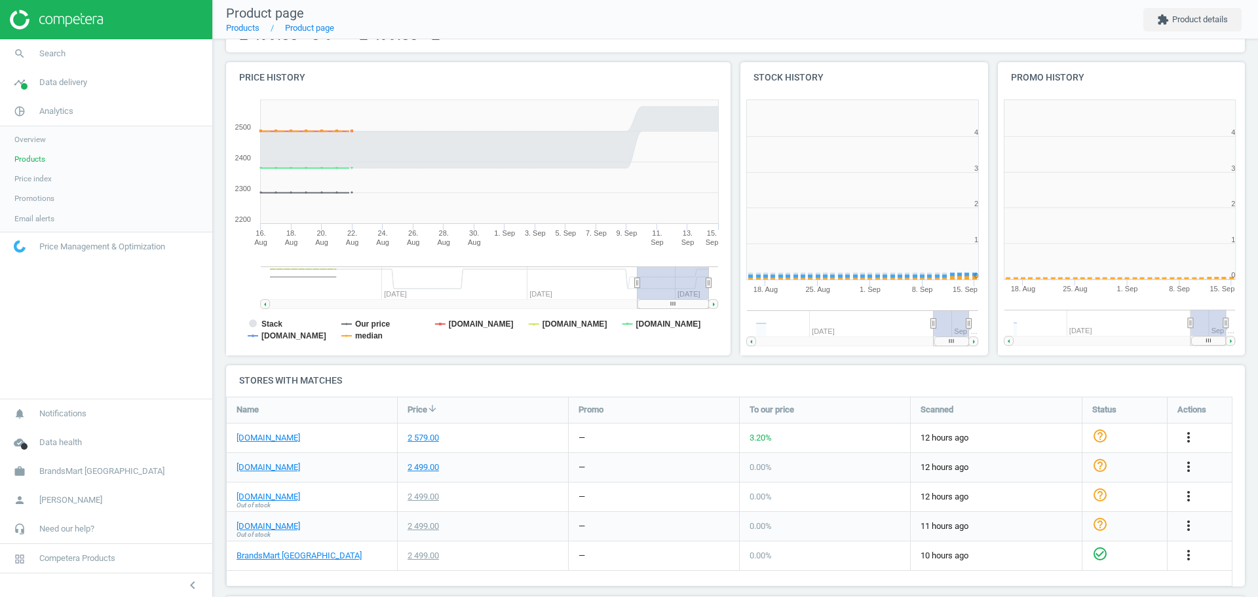
scroll to position [288, 270]
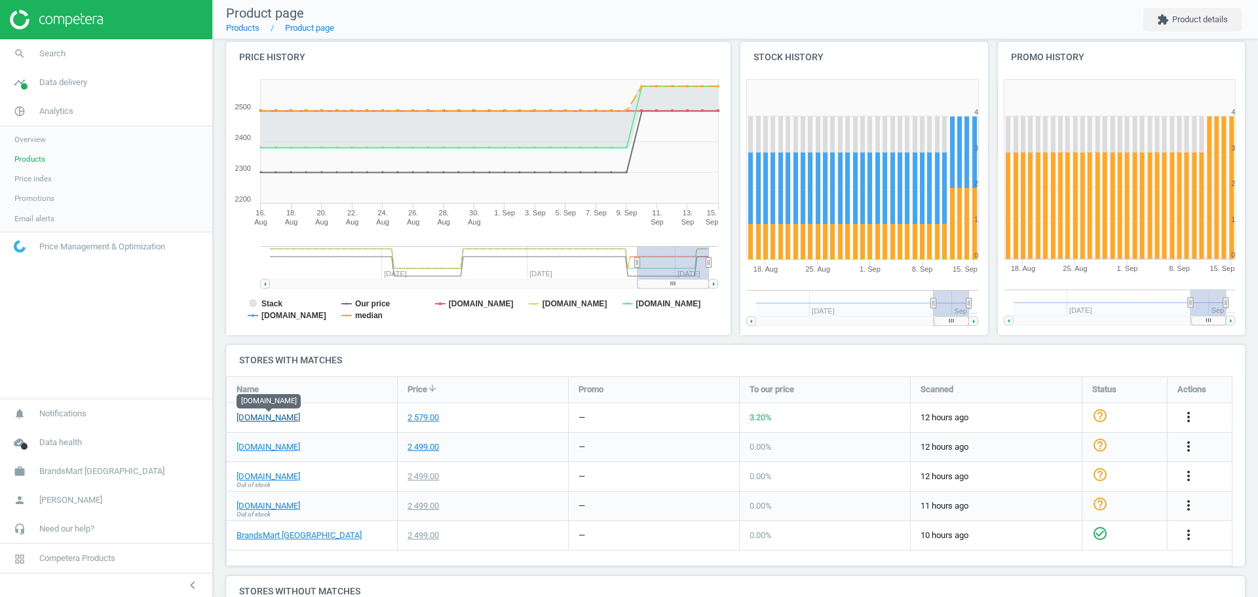
click at [277, 415] on link "[DOMAIN_NAME]" at bounding box center [268, 418] width 64 height 12
click at [41, 165] on link "Products" at bounding box center [106, 159] width 212 height 20
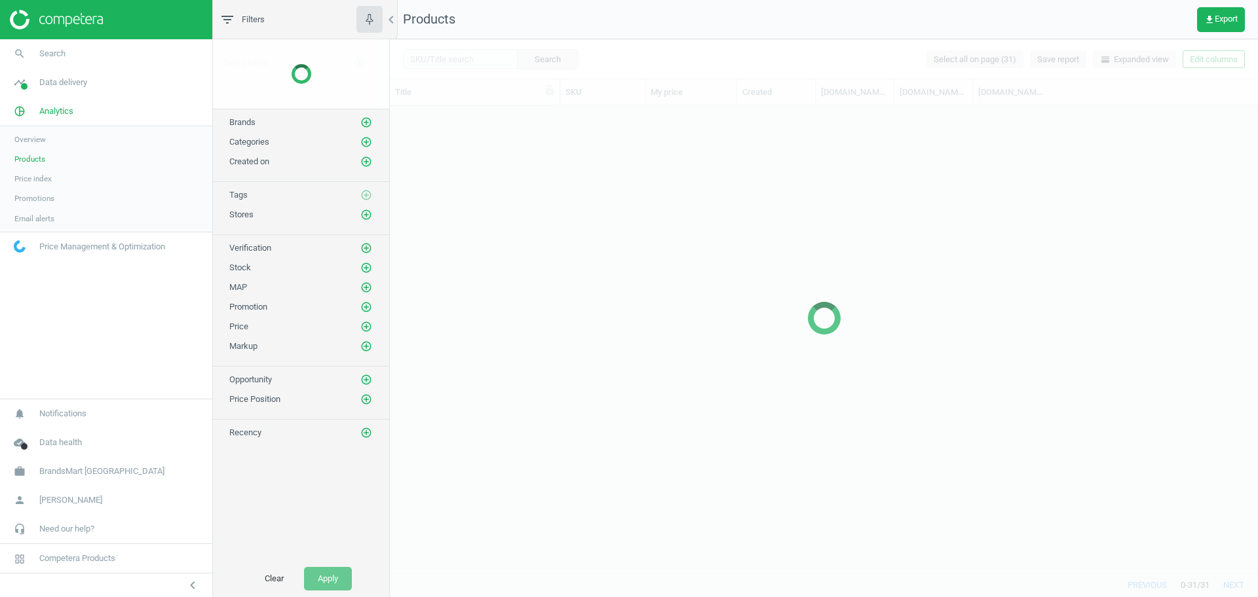
scroll to position [455, 856]
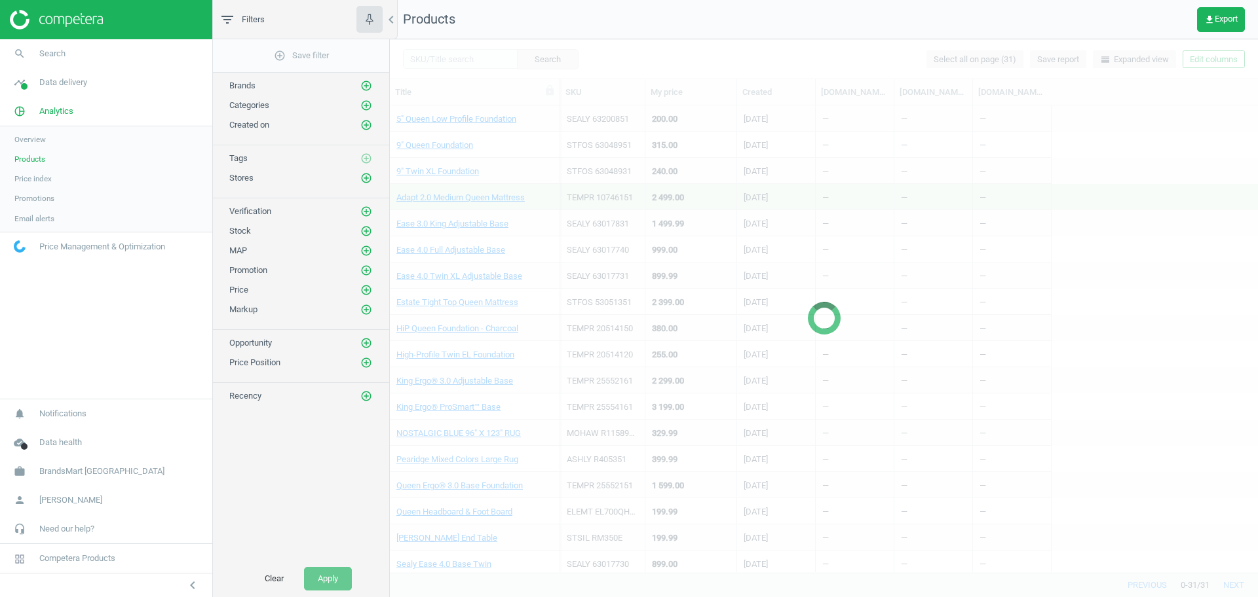
click at [1204, 62] on div at bounding box center [824, 318] width 868 height 558
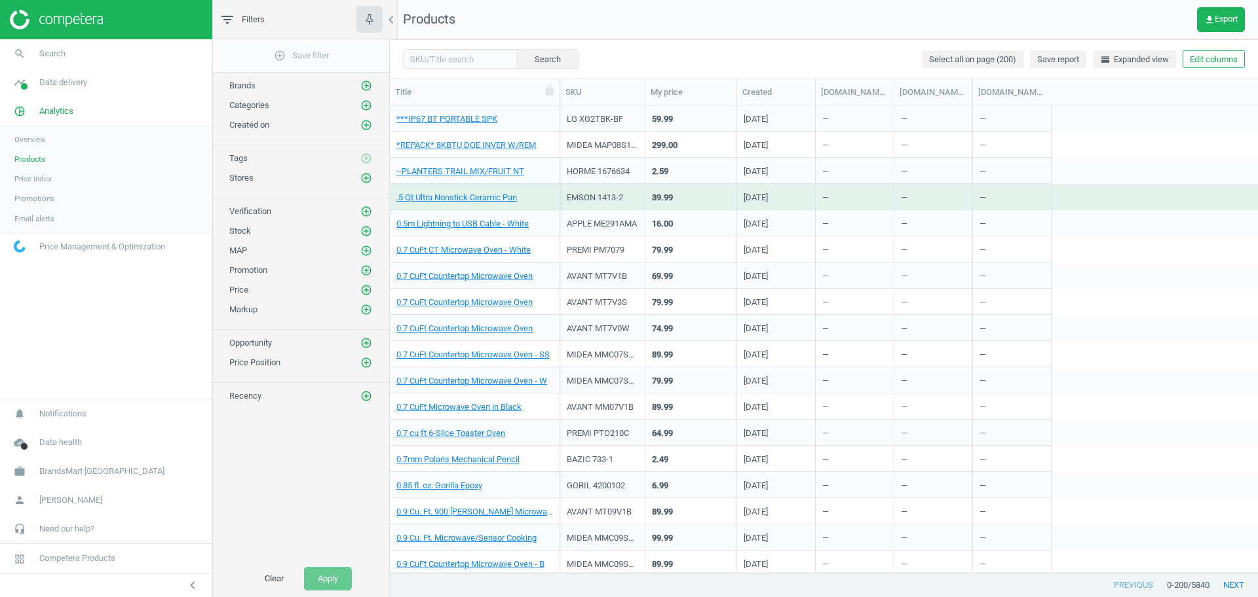
click at [1204, 62] on button "Edit columns" at bounding box center [1213, 59] width 62 height 18
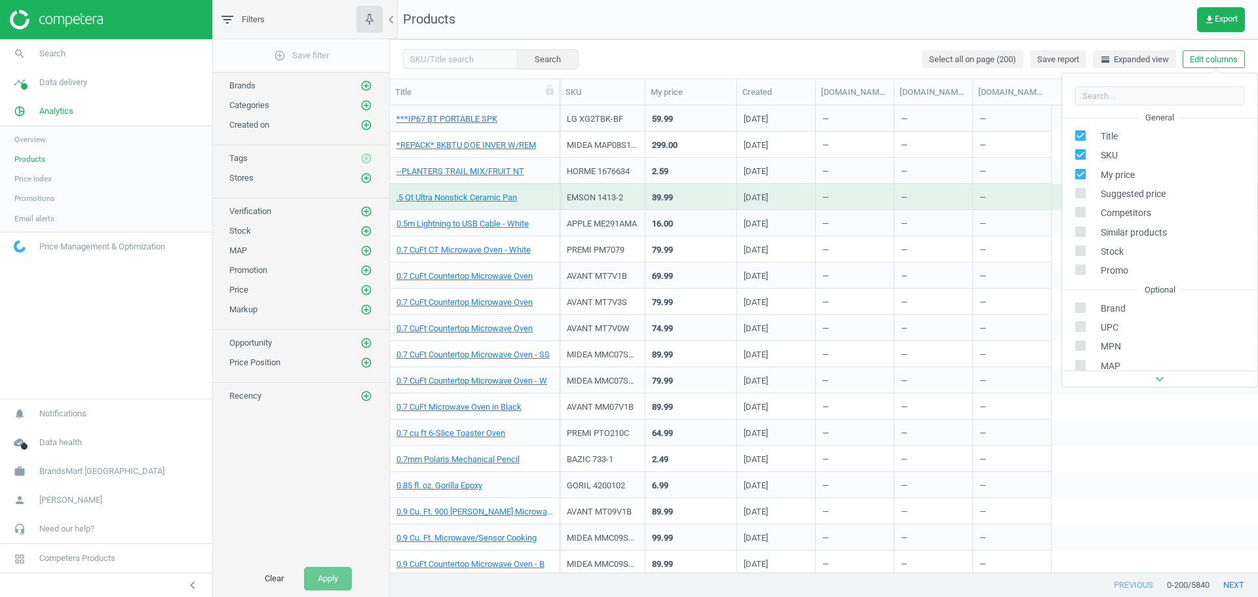
scroll to position [207, 0]
click at [1108, 271] on div "Stores custom fields" at bounding box center [1126, 270] width 79 height 12
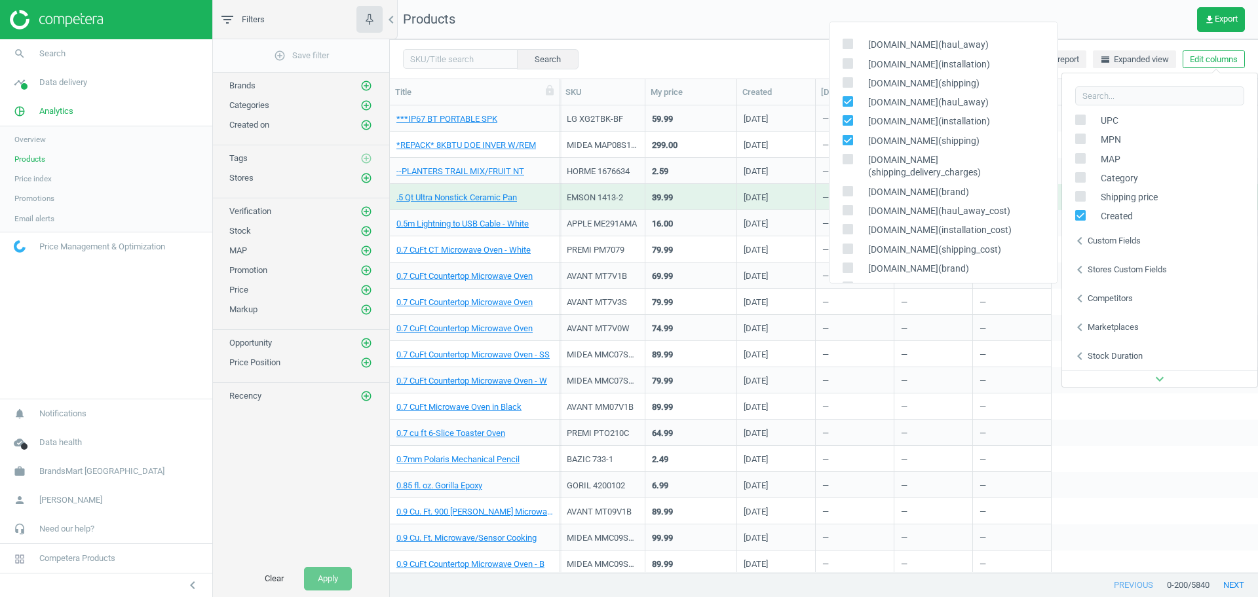
click at [764, 56] on div "Search Select all on page (200) Save report horizontal_split Expanded view Edit…" at bounding box center [824, 58] width 868 height 39
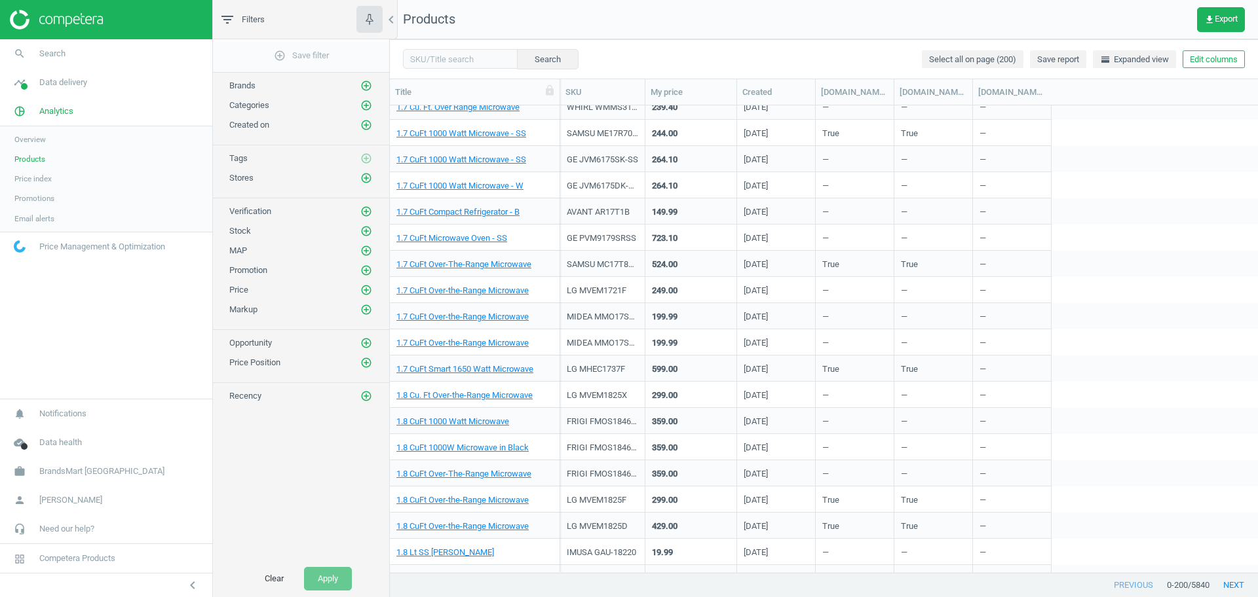
scroll to position [2261, 0]
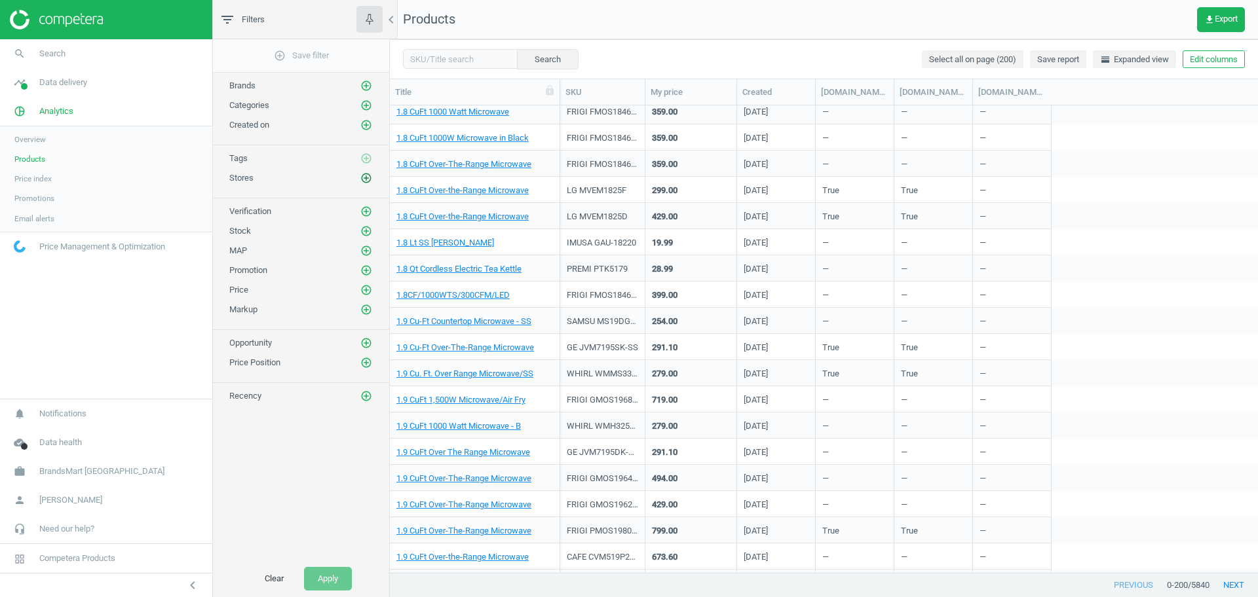
click at [362, 177] on icon "add_circle_outline" at bounding box center [366, 178] width 12 height 12
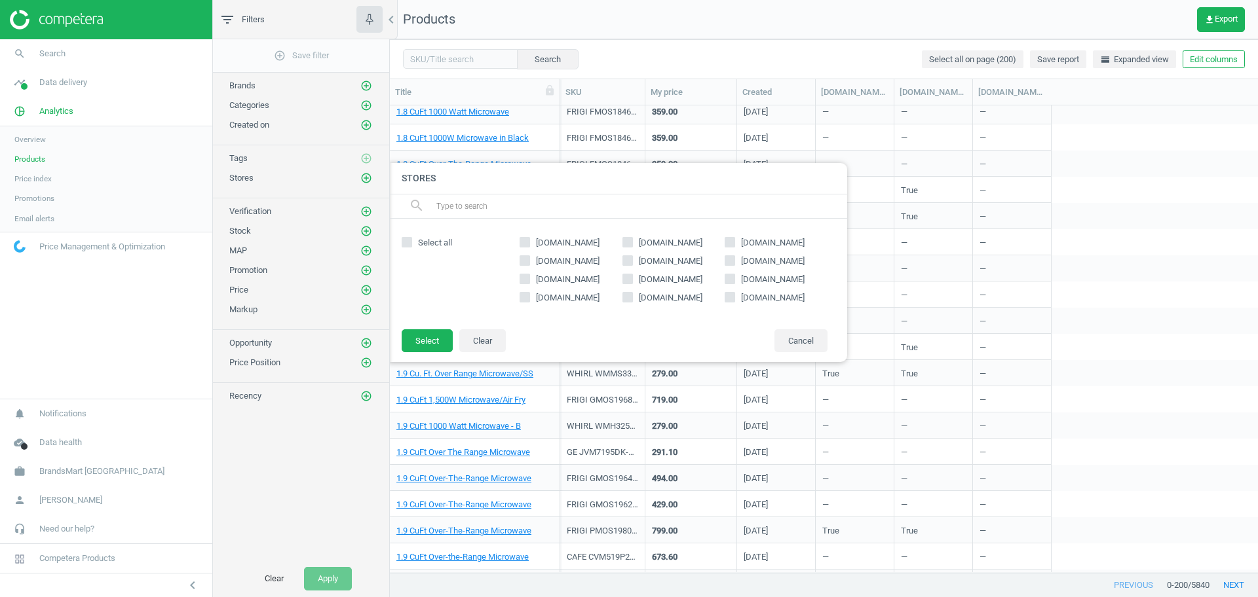
click at [646, 247] on span "[DOMAIN_NAME]" at bounding box center [670, 243] width 69 height 12
click at [631, 246] on input "[DOMAIN_NAME]" at bounding box center [627, 242] width 9 height 9
checkbox input "true"
click at [427, 333] on button "Select" at bounding box center [427, 341] width 51 height 24
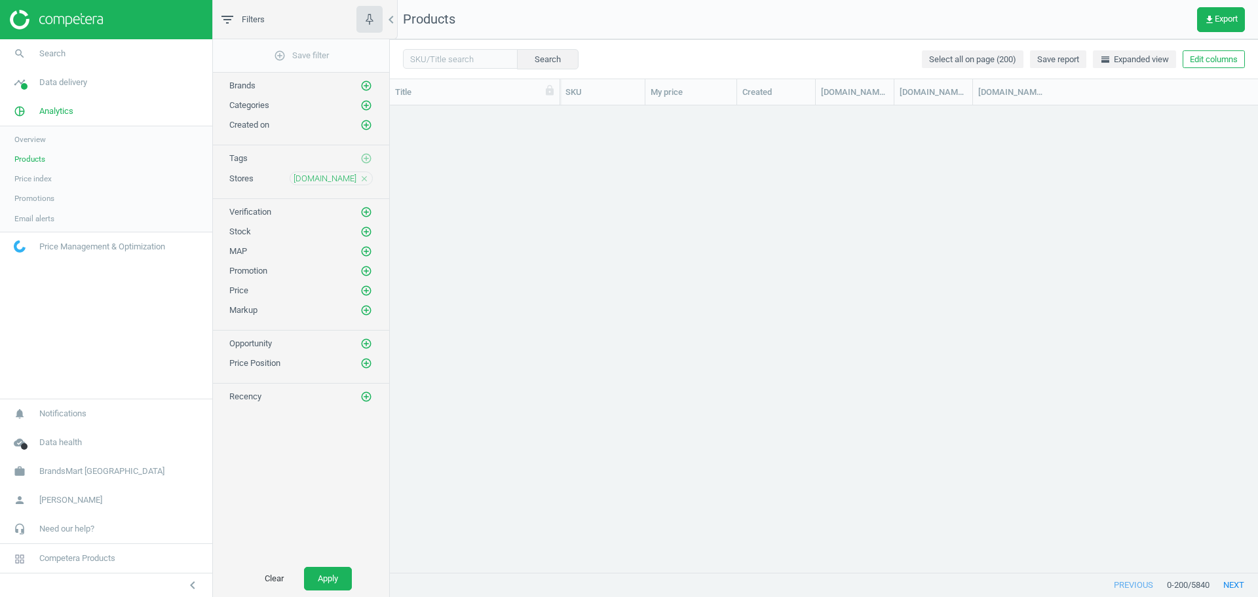
scroll to position [79, 0]
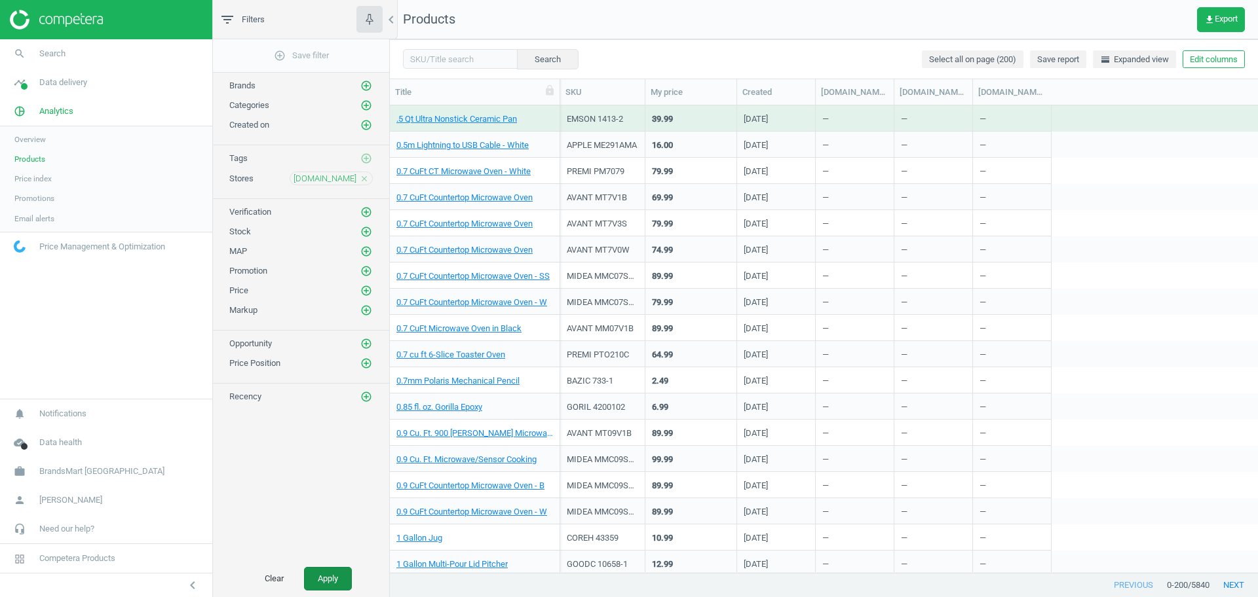
click at [329, 575] on button "Apply" at bounding box center [328, 579] width 48 height 24
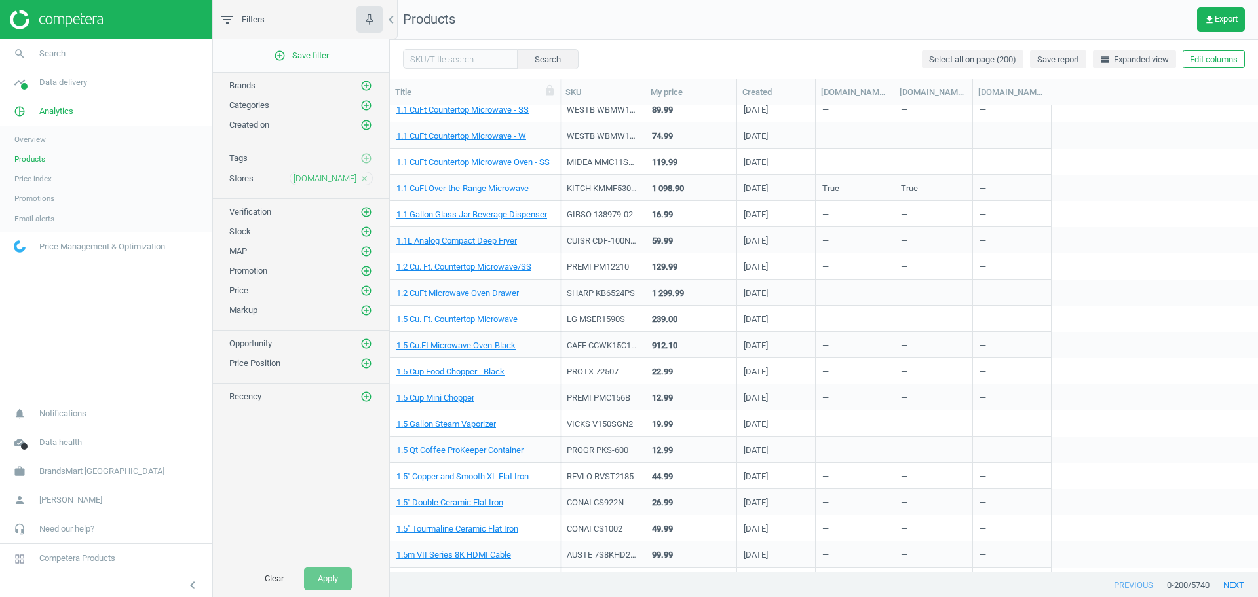
scroll to position [1004, 0]
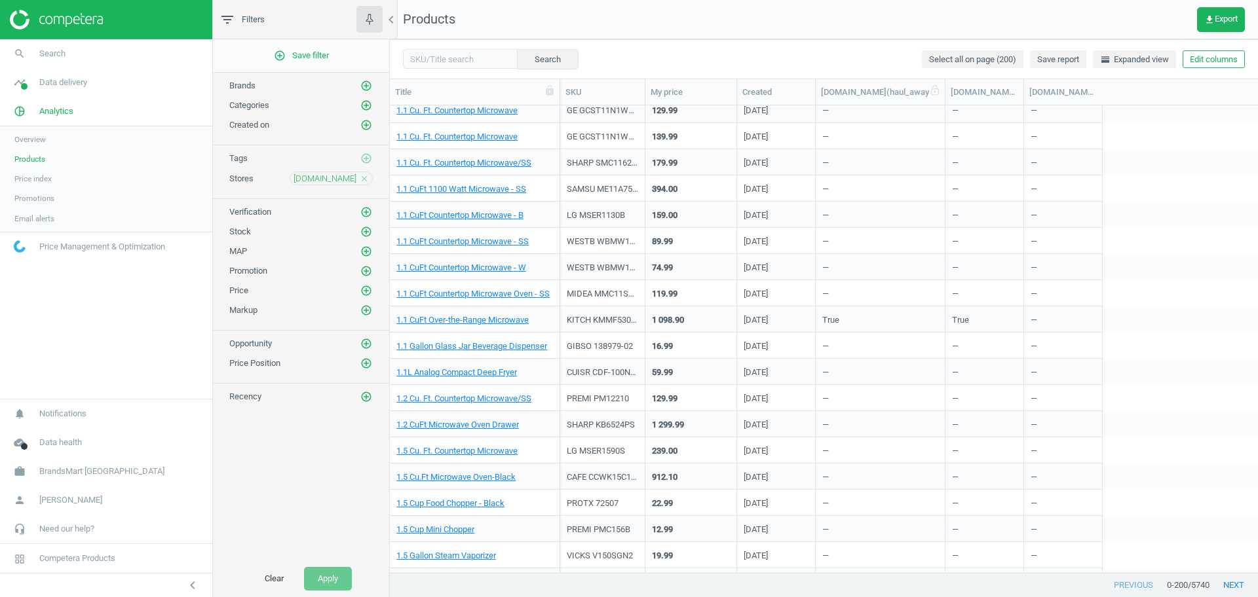
drag, startPoint x: 890, startPoint y: 91, endPoint x: 951, endPoint y: 94, distance: 61.0
click at [951, 94] on div at bounding box center [944, 92] width 13 height 26
click at [1145, 134] on div "GE GCST11N1WSS 139.99 [DATE] — — —" at bounding box center [909, 136] width 698 height 26
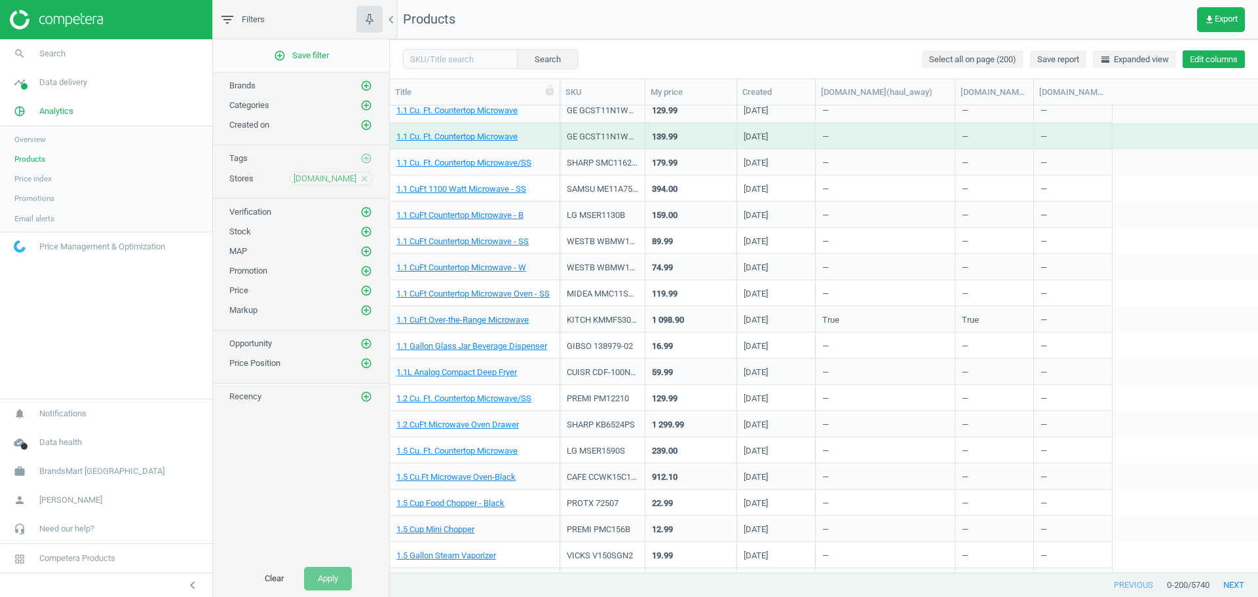
click at [1196, 59] on button "Edit columns" at bounding box center [1213, 59] width 62 height 18
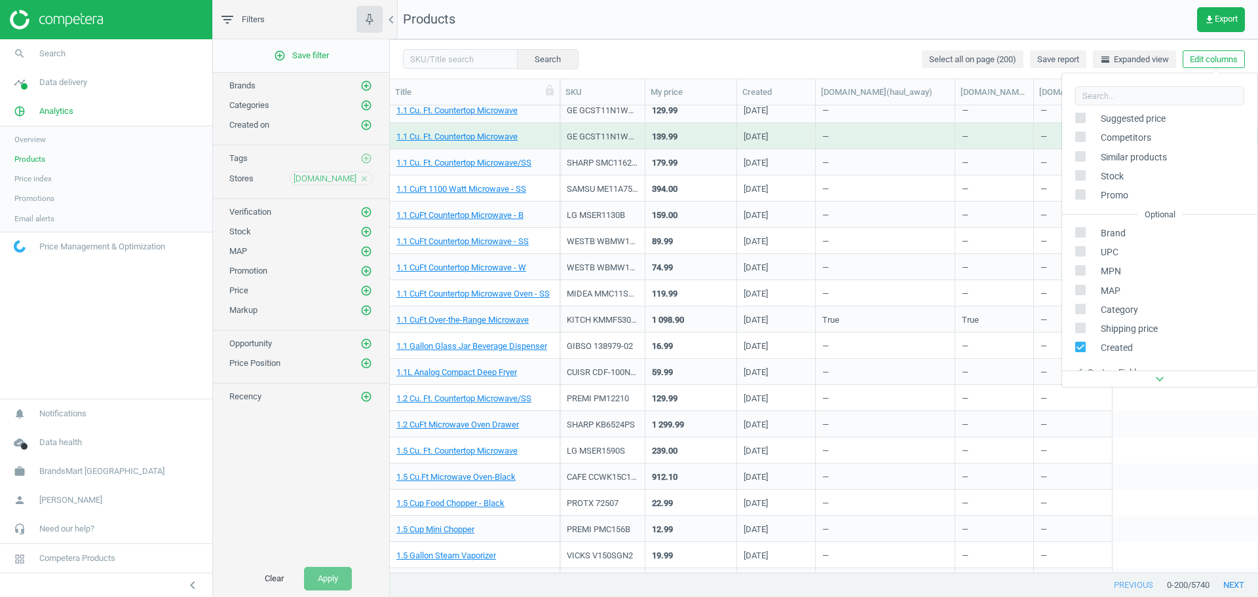
scroll to position [207, 0]
click at [1117, 269] on div "Stores custom fields" at bounding box center [1126, 270] width 79 height 12
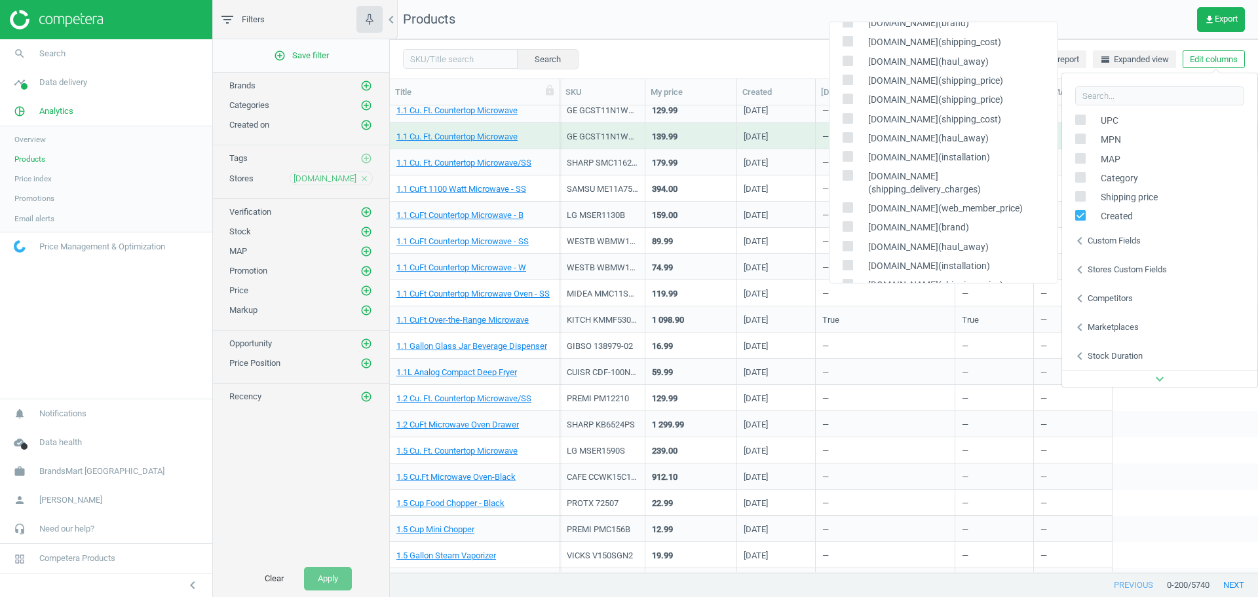
scroll to position [0, 0]
click at [751, 38] on nav "Products get_app Export" at bounding box center [824, 19] width 868 height 39
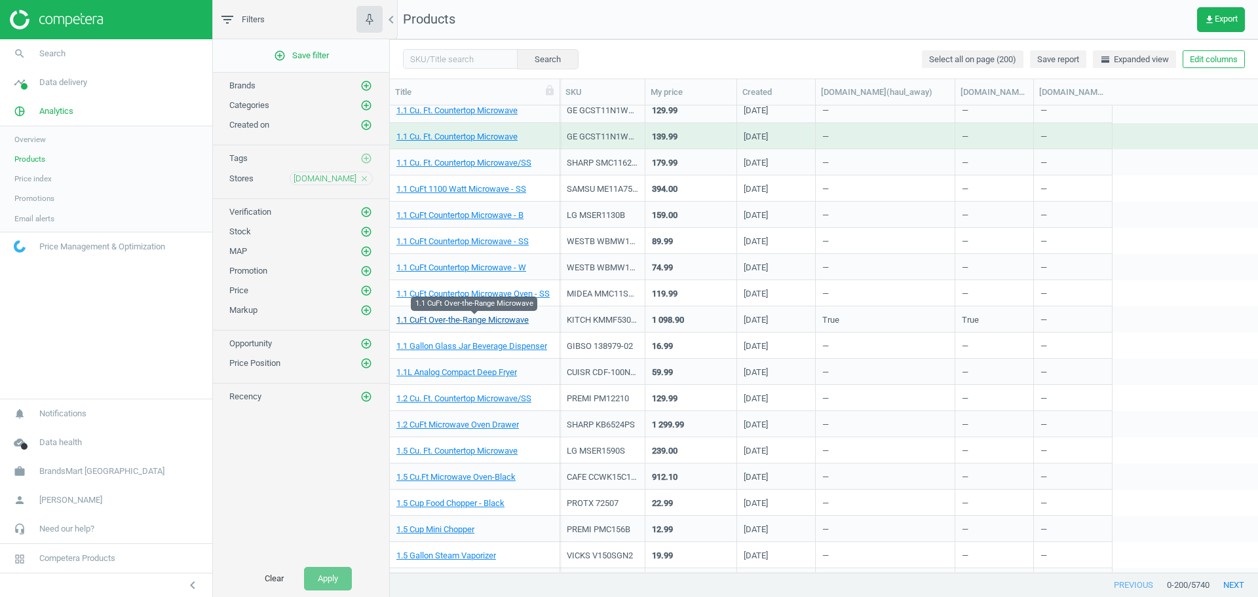
click at [455, 316] on link "1.1 CuFt Over-the-Range Microwave" at bounding box center [462, 320] width 132 height 12
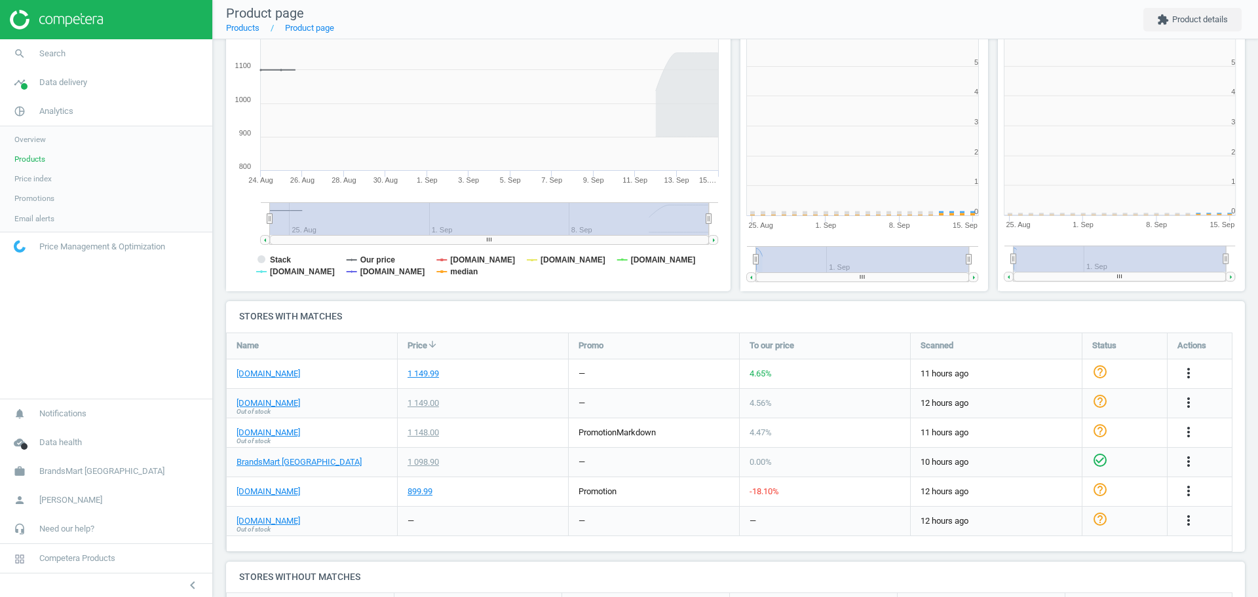
scroll to position [288, 270]
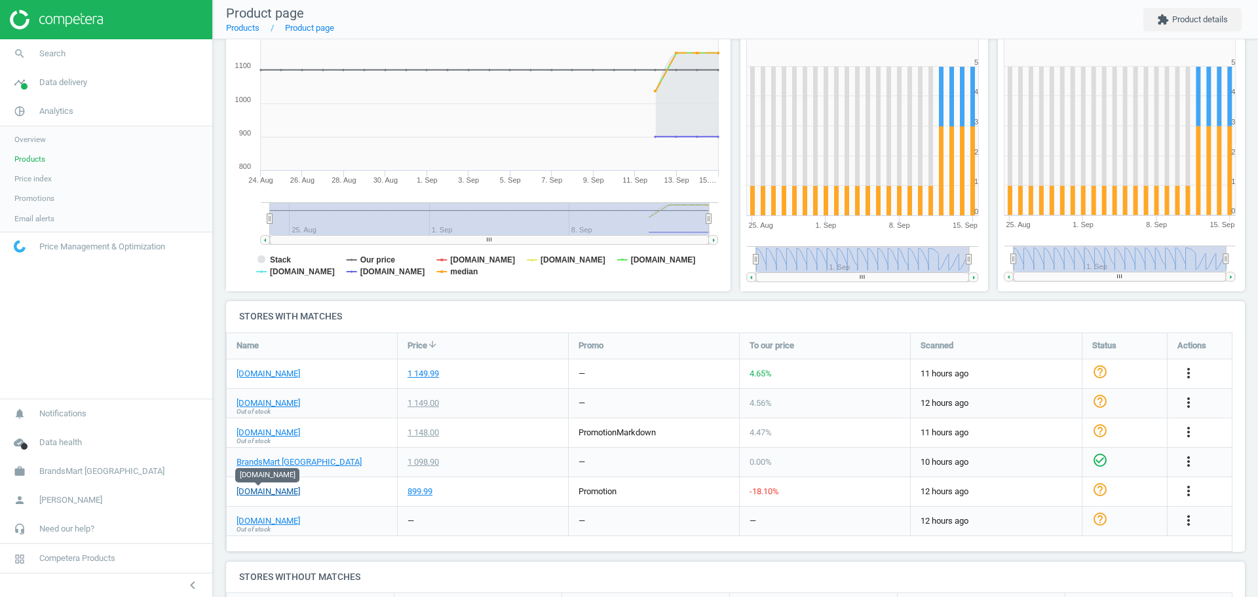
click at [263, 489] on link "[DOMAIN_NAME]" at bounding box center [268, 492] width 64 height 12
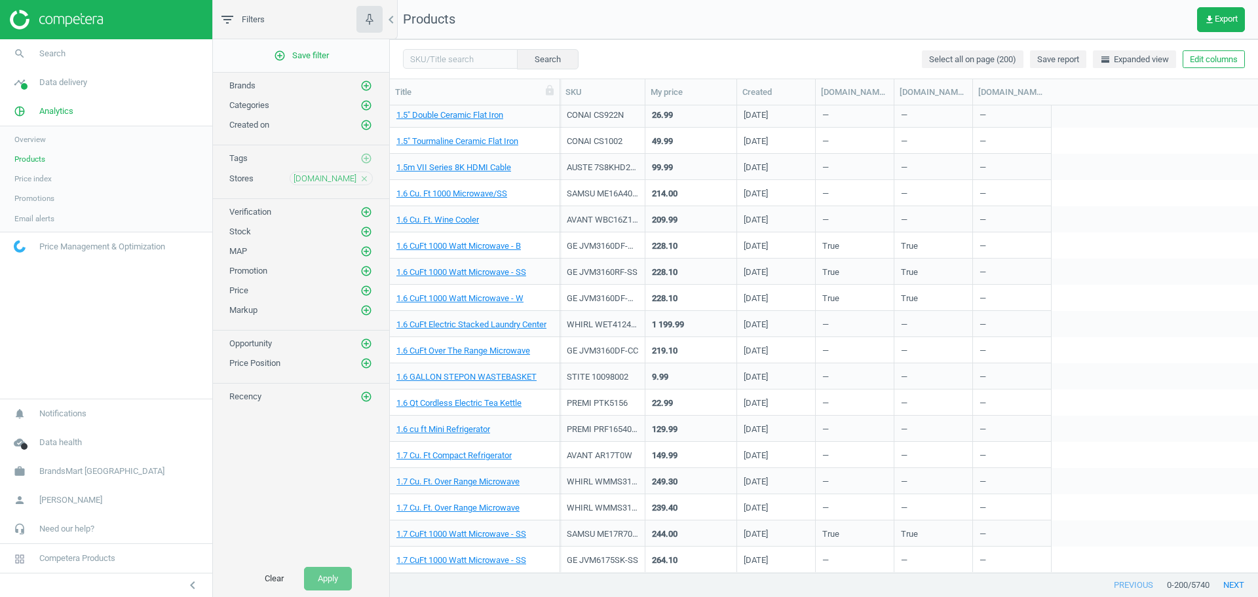
scroll to position [1524, 0]
click at [487, 379] on link "1.6 GALLON STEPON WASTEBASKET" at bounding box center [466, 377] width 140 height 12
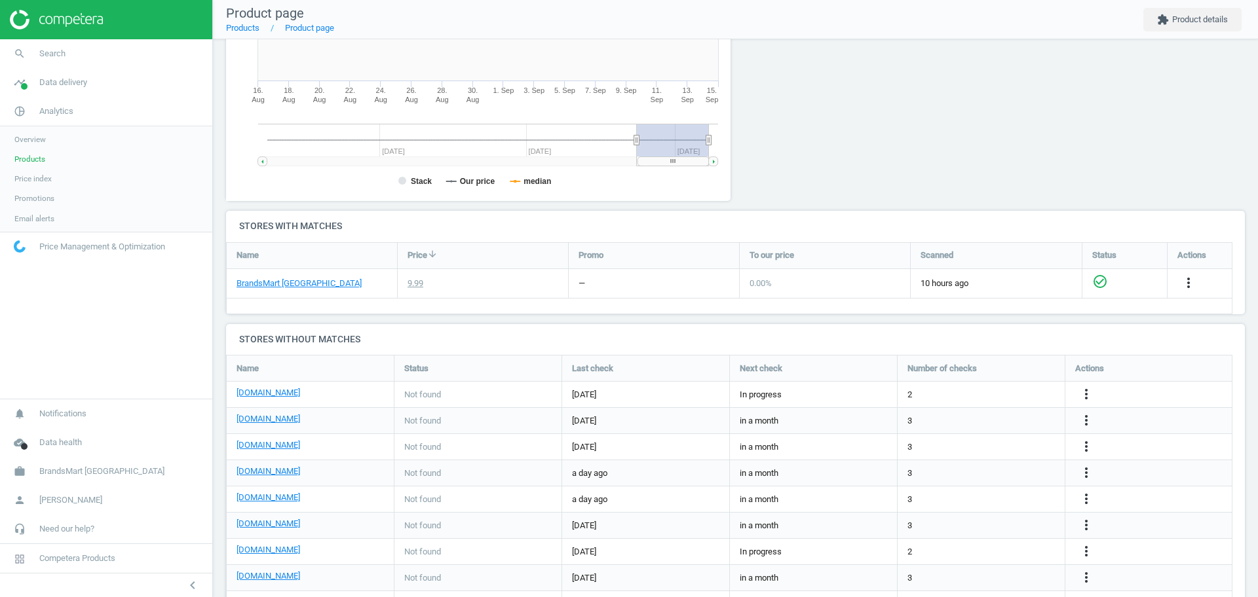
scroll to position [274, 0]
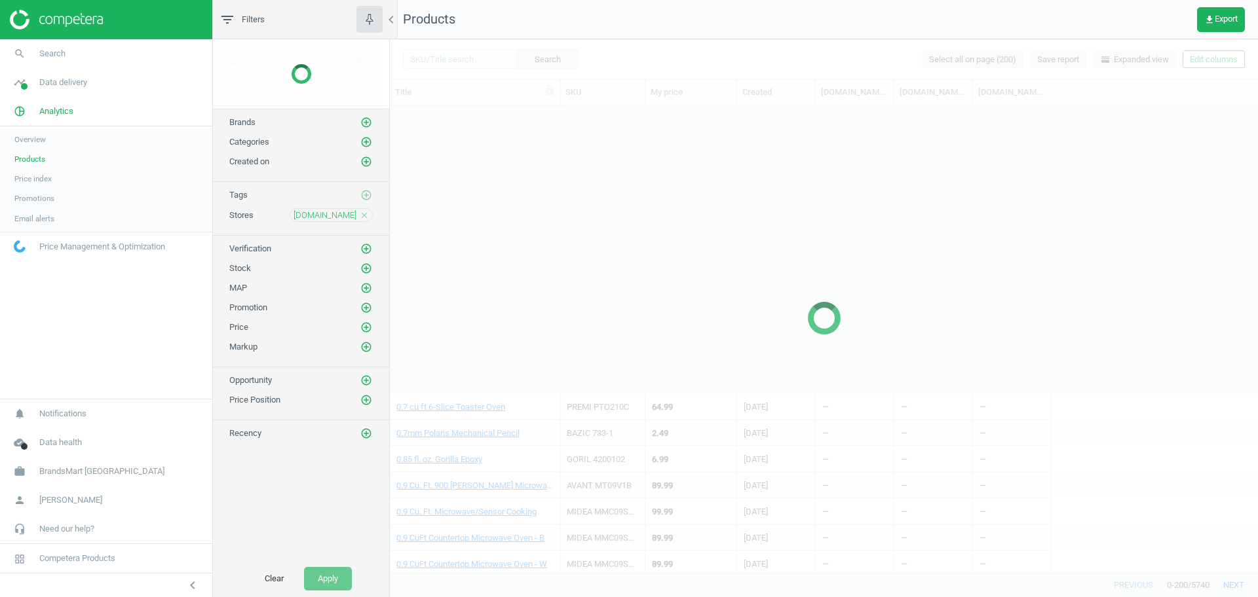
scroll to position [13, 13]
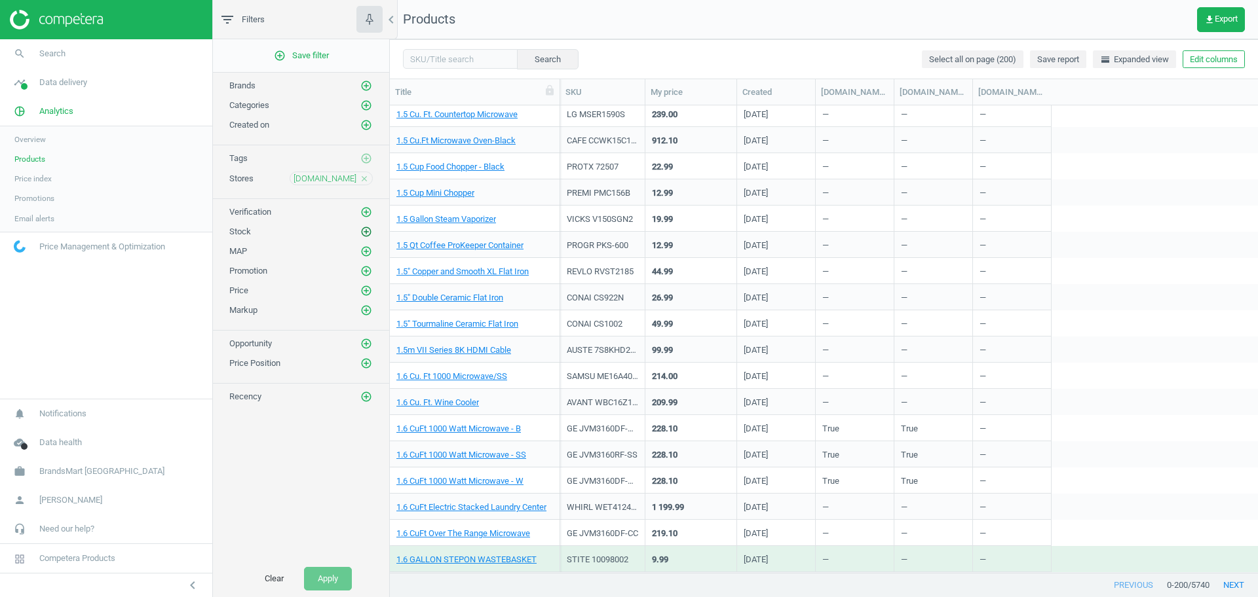
click at [366, 231] on icon "add_circle_outline" at bounding box center [366, 232] width 12 height 12
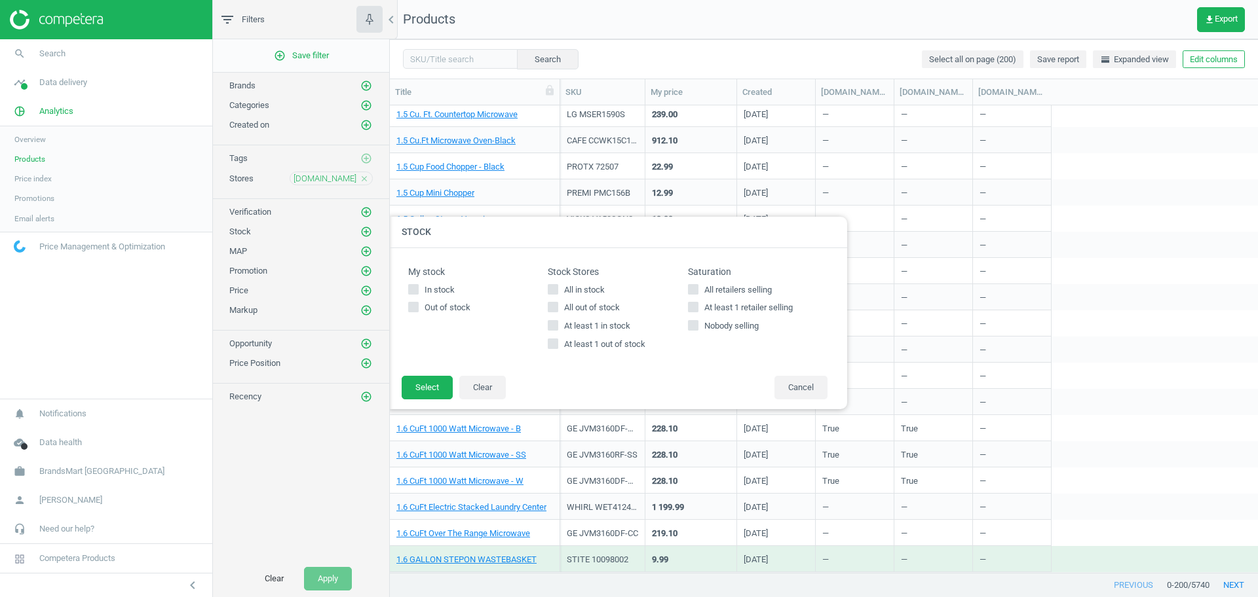
click at [574, 293] on span "All in stock" at bounding box center [584, 290] width 46 height 12
click at [557, 293] on input "All in stock" at bounding box center [553, 289] width 9 height 9
checkbox input "true"
click at [446, 386] on button "Select" at bounding box center [427, 388] width 51 height 24
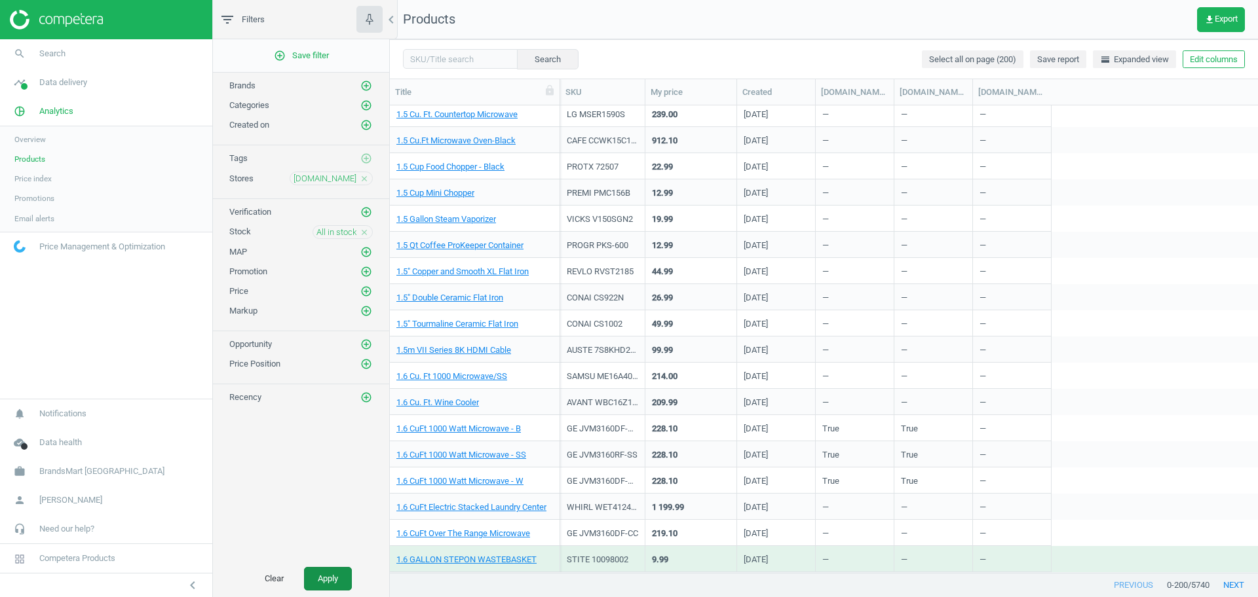
click at [322, 574] on button "Apply" at bounding box center [328, 579] width 48 height 24
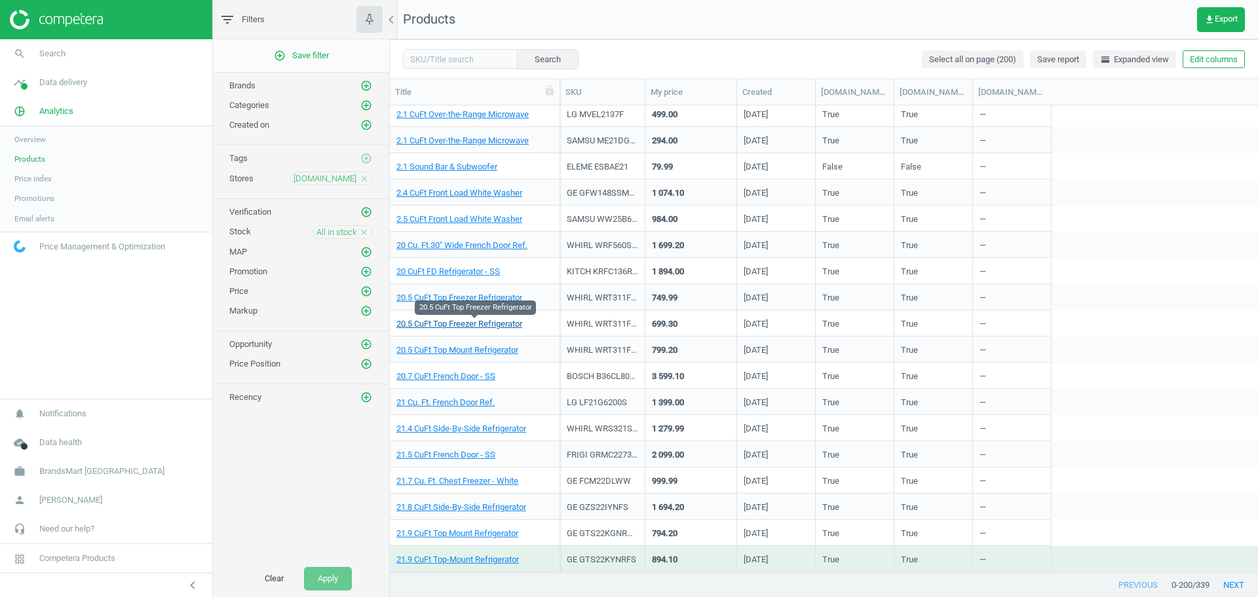
click at [442, 326] on link "20.5 CuFt Top Freezer Refrigerator" at bounding box center [459, 324] width 126 height 12
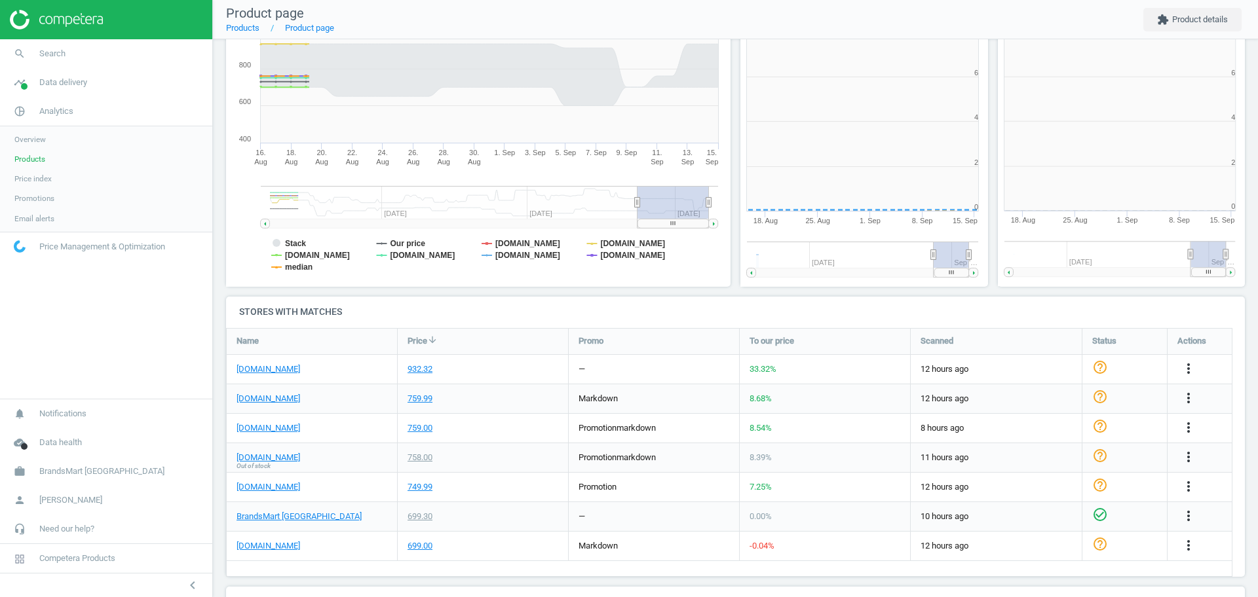
scroll to position [288, 270]
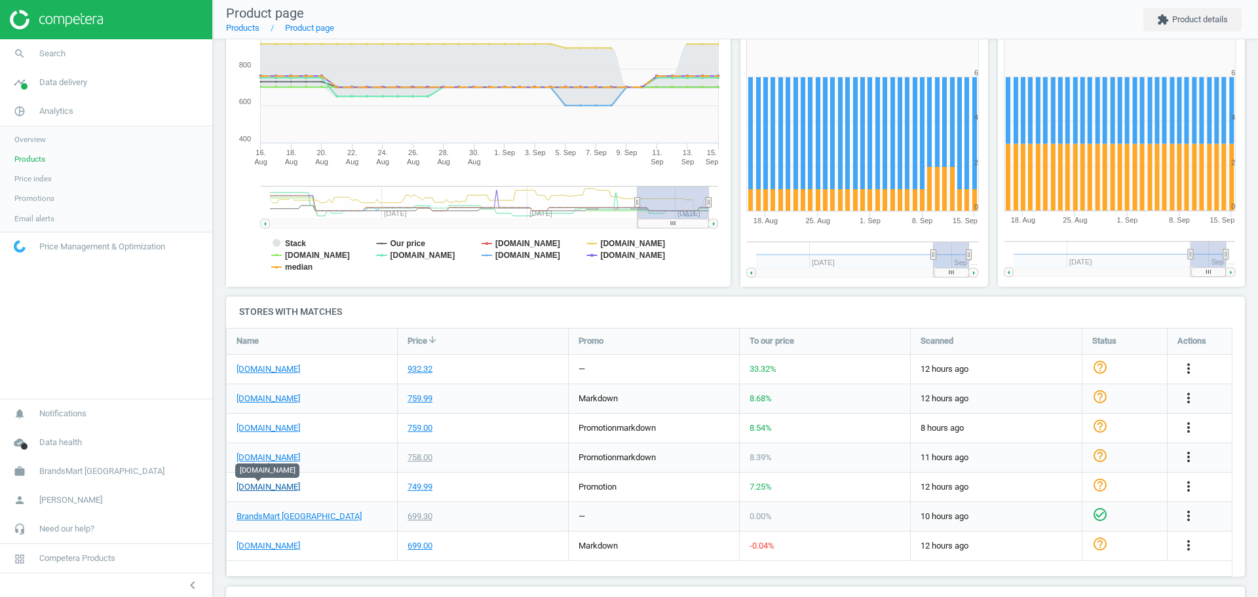
click at [260, 482] on link "[DOMAIN_NAME]" at bounding box center [268, 487] width 64 height 12
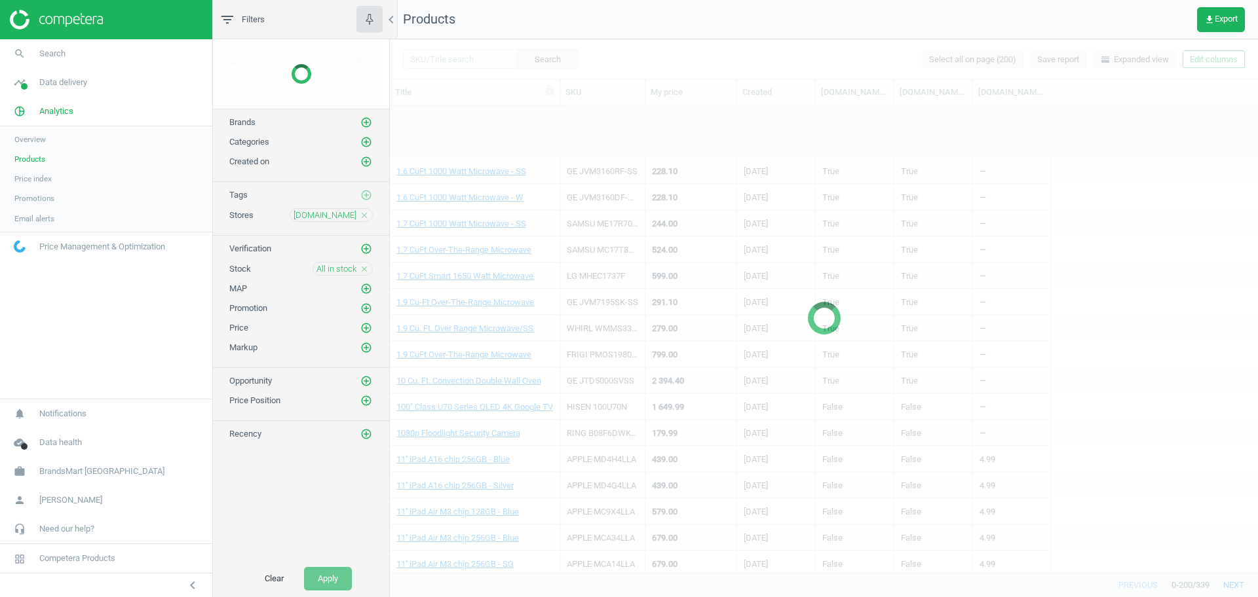
scroll to position [1105, 0]
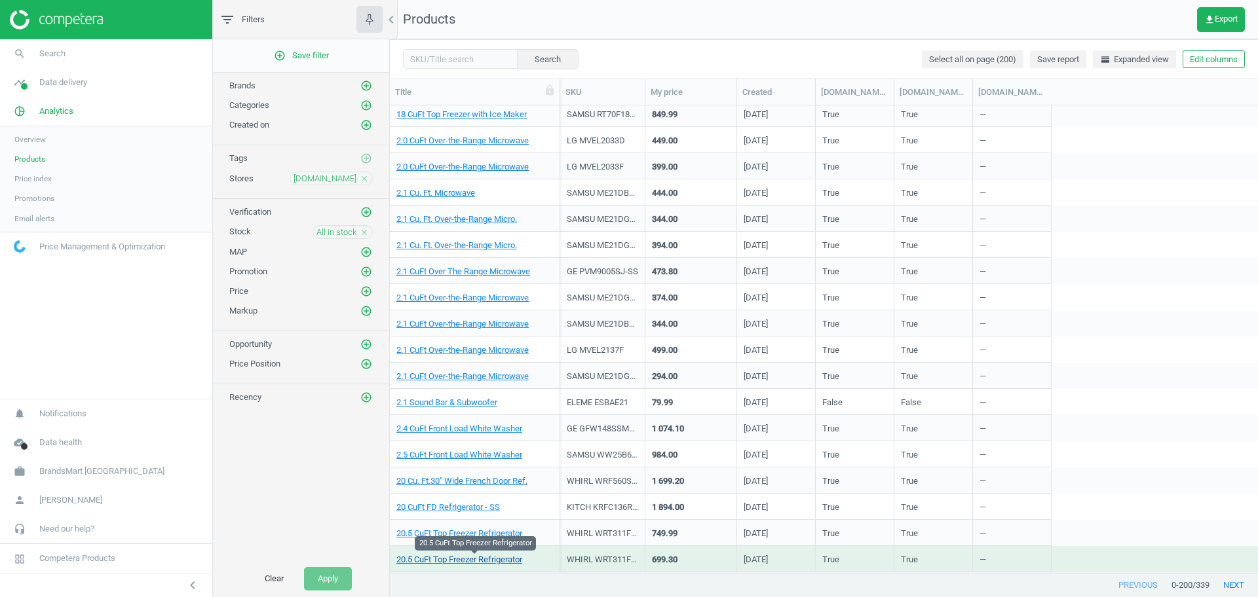
click at [489, 561] on link "20.5 CuFt Top Freezer Refrigerator" at bounding box center [459, 560] width 126 height 12
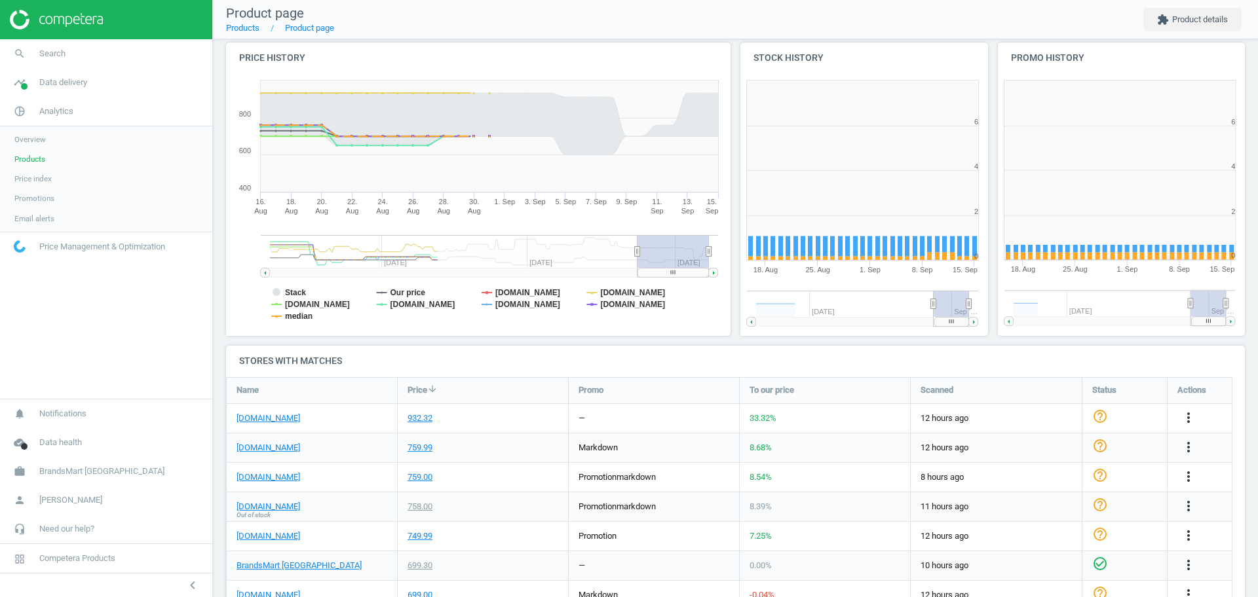
scroll to position [288, 270]
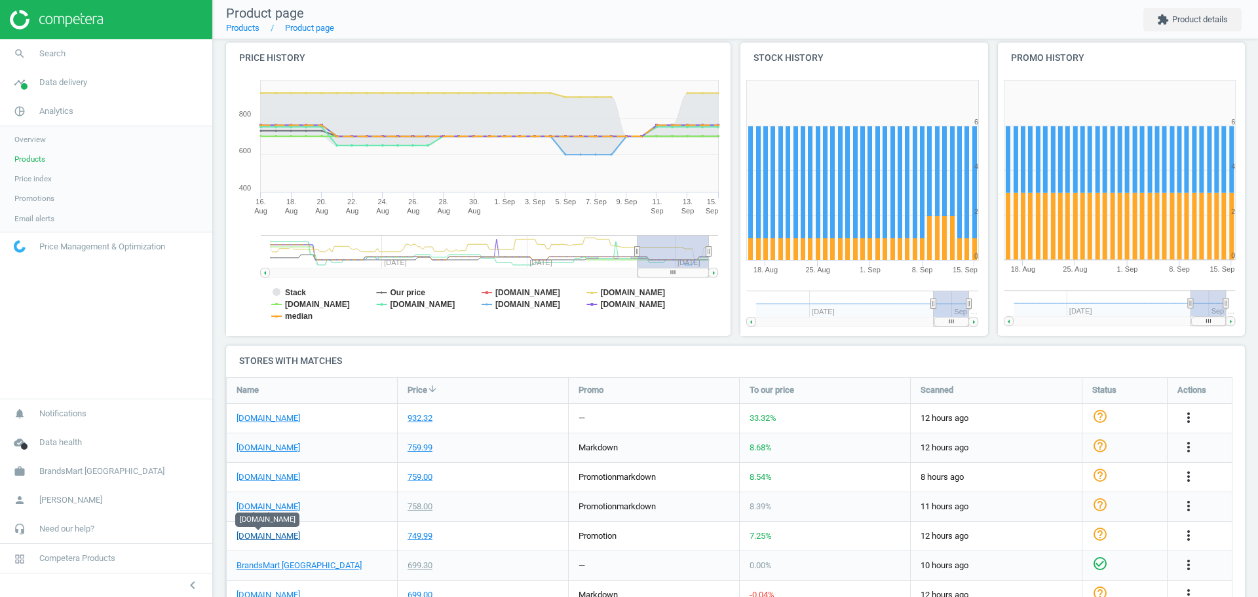
click at [262, 533] on link "[DOMAIN_NAME]" at bounding box center [268, 537] width 64 height 12
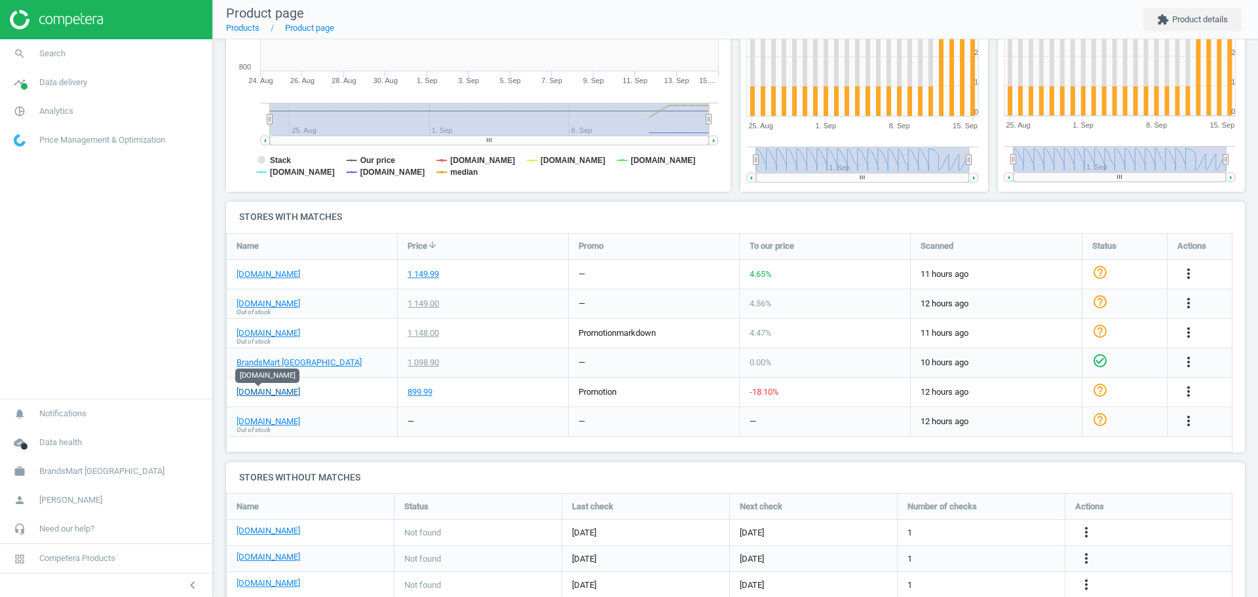
click at [265, 390] on link "[DOMAIN_NAME]" at bounding box center [268, 392] width 64 height 12
click at [252, 400] on div "[DOMAIN_NAME]" at bounding box center [312, 392] width 170 height 29
click at [261, 394] on link "[DOMAIN_NAME]" at bounding box center [268, 392] width 64 height 12
